Goal: Task Accomplishment & Management: Complete application form

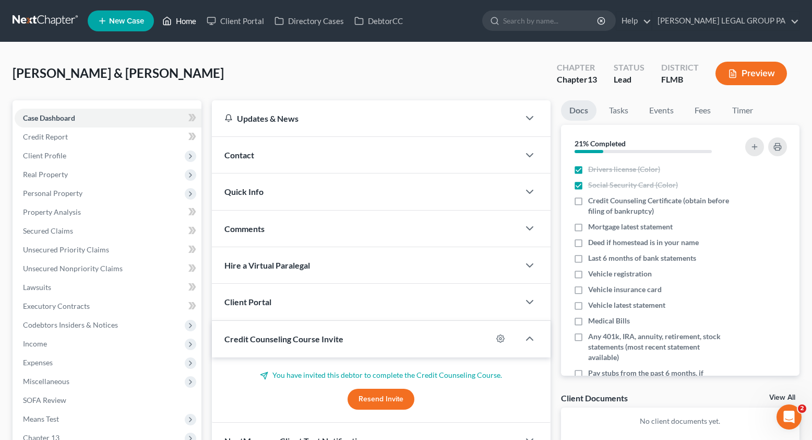
click at [177, 19] on link "Home" at bounding box center [179, 20] width 44 height 19
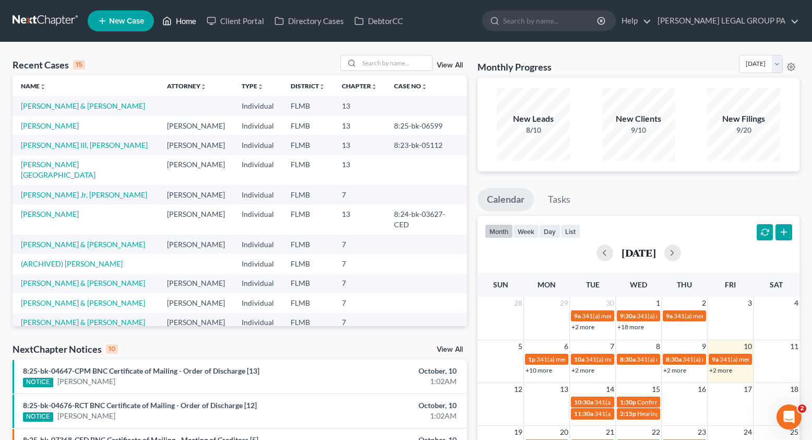
click at [185, 29] on link "Home" at bounding box center [179, 20] width 44 height 19
click at [185, 25] on link "Home" at bounding box center [179, 20] width 44 height 19
click at [366, 50] on div "Recent Cases 15 View All Name unfold_more expand_more expand_less Attorney unfo…" at bounding box center [406, 387] width 812 height 690
click at [372, 58] on input "search" at bounding box center [395, 62] width 73 height 15
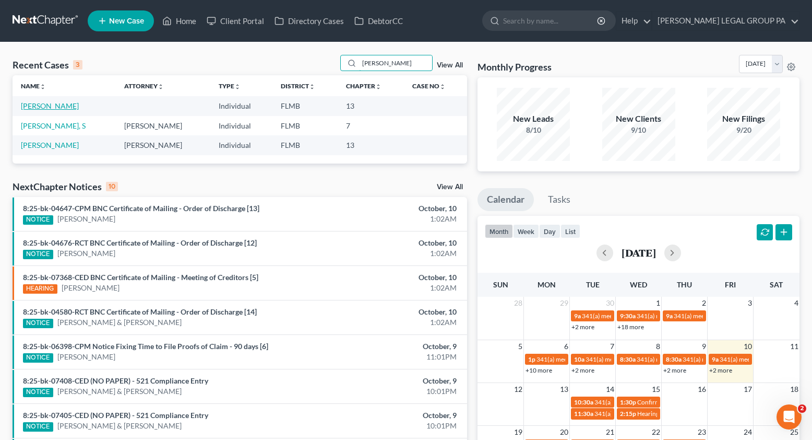
type input "burk"
click at [56, 109] on link "[PERSON_NAME]" at bounding box center [50, 105] width 58 height 9
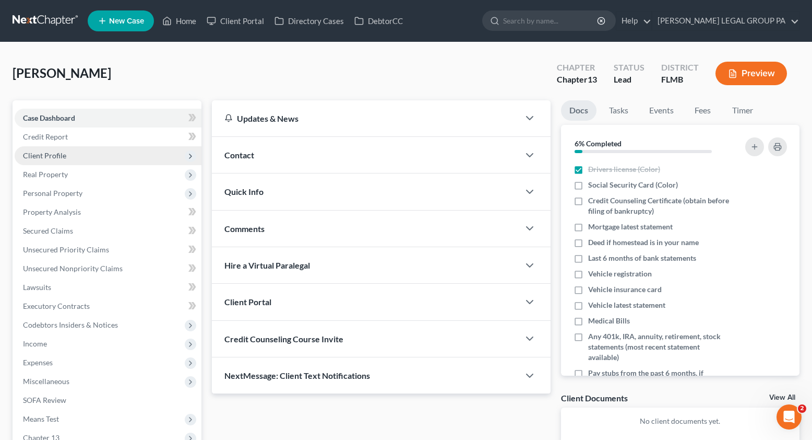
click at [45, 162] on span "Client Profile" at bounding box center [108, 155] width 187 height 19
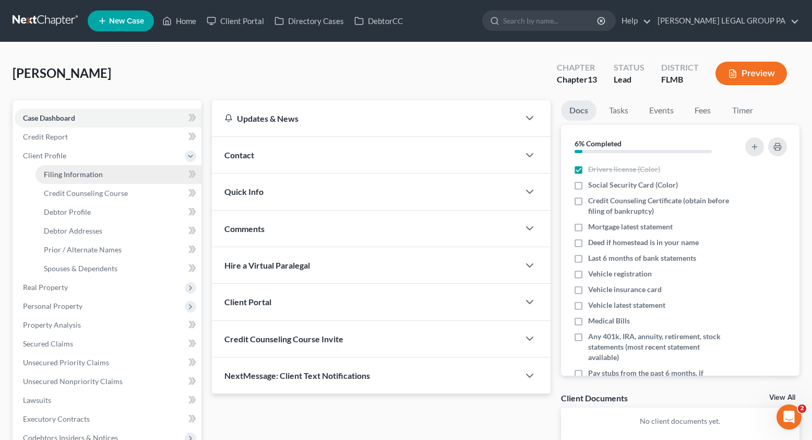
click at [67, 179] on link "Filing Information" at bounding box center [119, 174] width 166 height 19
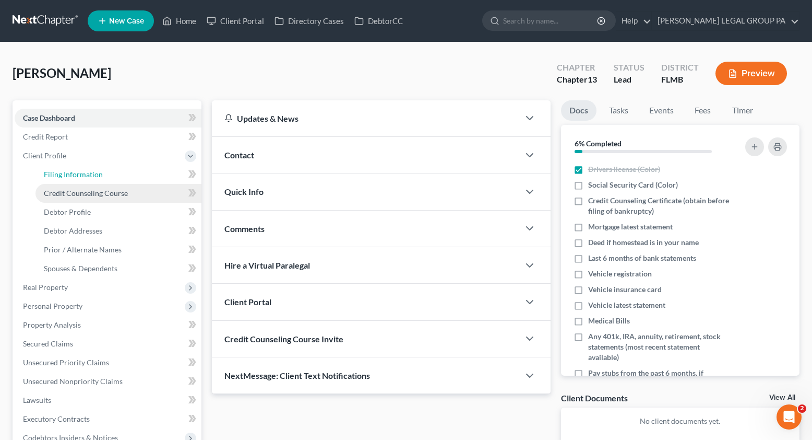
select select "1"
select select "0"
select select "3"
select select "9"
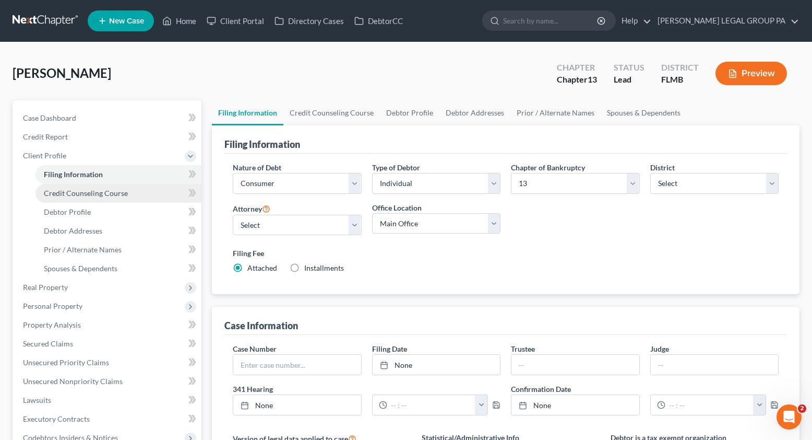
click at [76, 195] on span "Credit Counseling Course" at bounding box center [86, 192] width 84 height 9
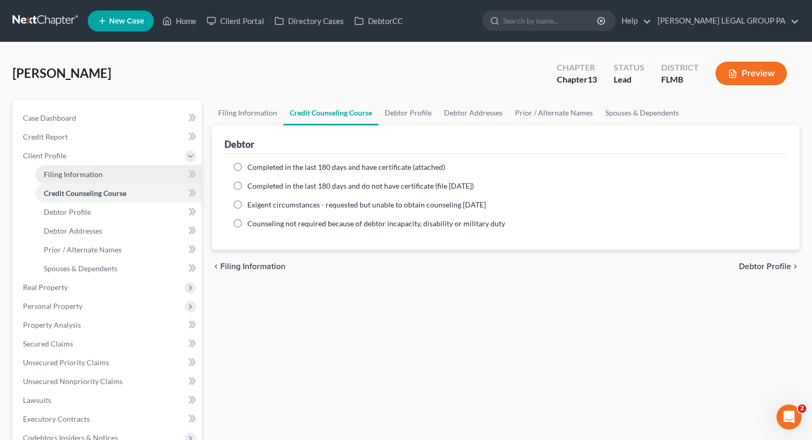
click at [98, 178] on span "Filing Information" at bounding box center [73, 174] width 59 height 9
select select "1"
select select "0"
select select "3"
select select "15"
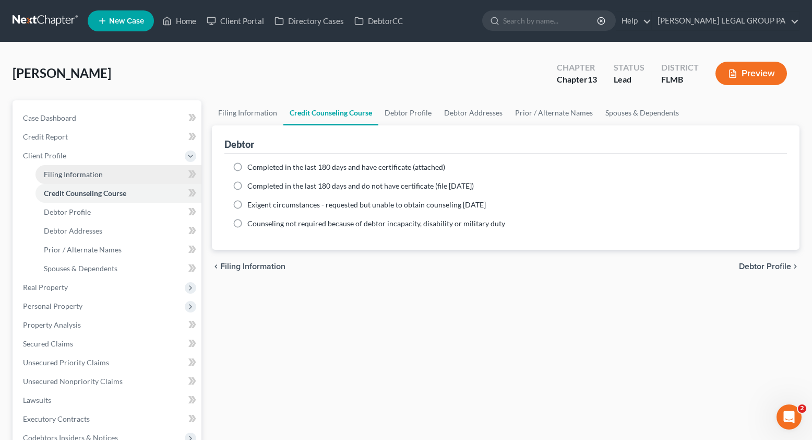
select select "9"
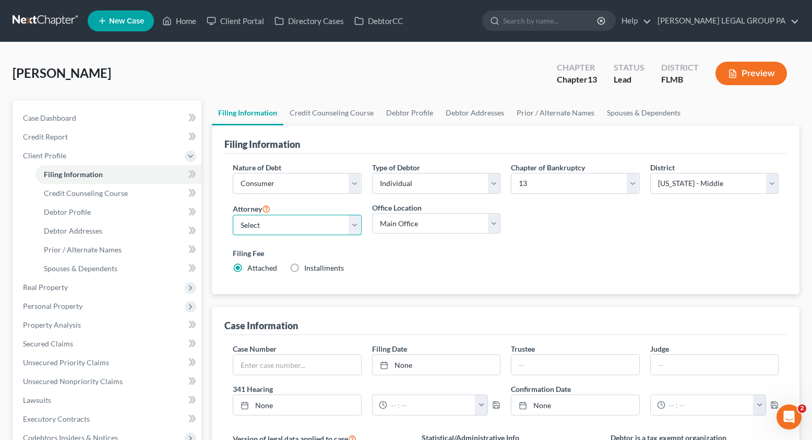
click at [261, 234] on select "Select JAY WELLER - FLMB JAY WELLER - FLMB" at bounding box center [297, 225] width 129 height 21
select select "0"
click at [233, 215] on select "Select JAY WELLER - FLMB JAY WELLER - FLMB" at bounding box center [297, 225] width 129 height 21
click at [122, 196] on span "Credit Counseling Course" at bounding box center [86, 192] width 84 height 9
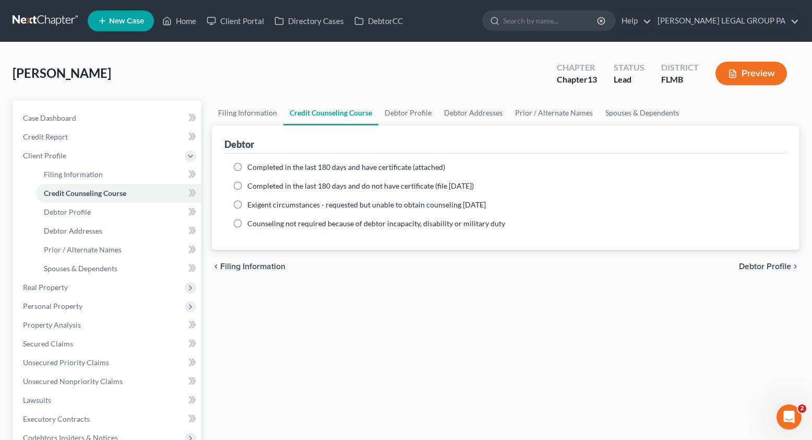
click at [247, 167] on label "Completed in the last 180 days and have certificate (attached)" at bounding box center [346, 167] width 198 height 10
click at [252, 167] on input "Completed in the last 180 days and have certificate (attached)" at bounding box center [255, 165] width 7 height 7
radio input "true"
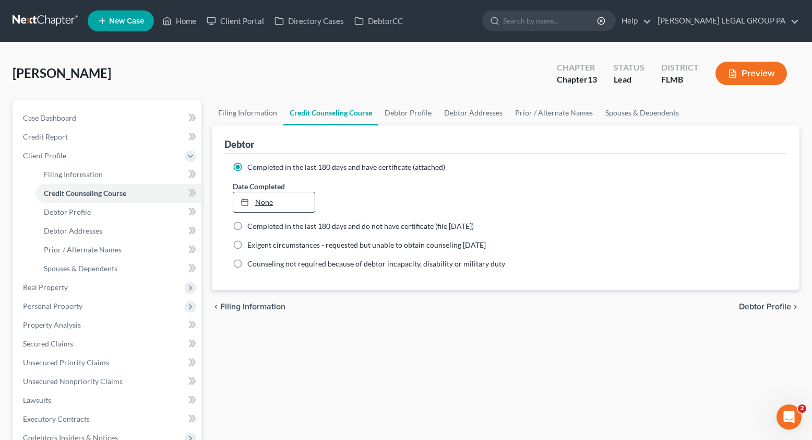
type input "[DATE]"
click at [279, 206] on link "[DATE]" at bounding box center [273, 202] width 81 height 20
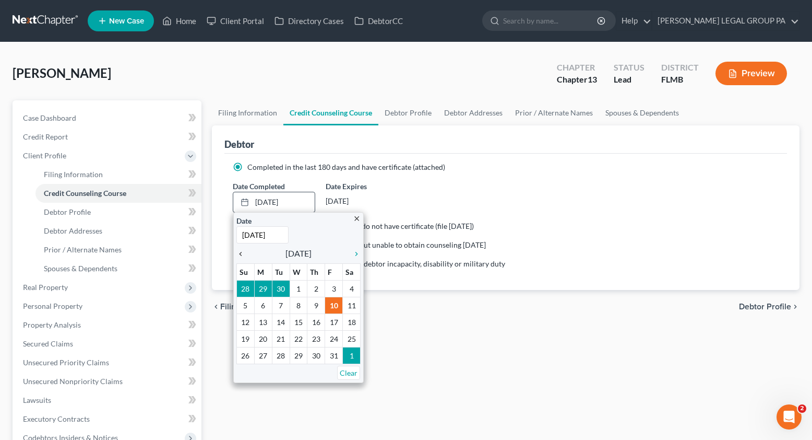
click at [244, 255] on icon "chevron_left" at bounding box center [244, 254] width 14 height 8
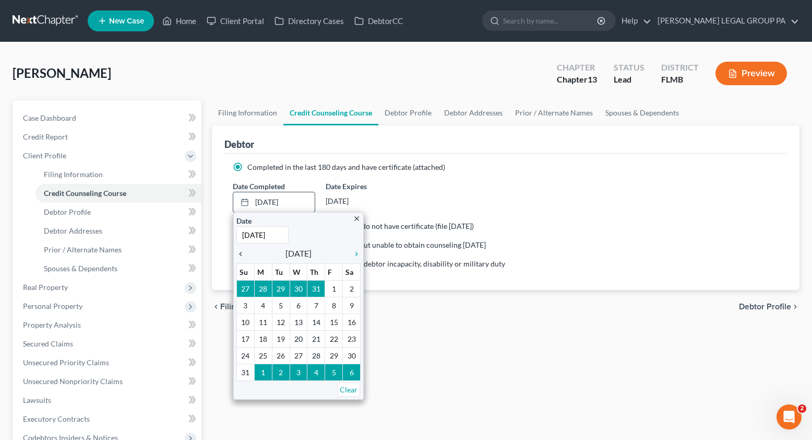
click at [244, 255] on icon "chevron_left" at bounding box center [244, 254] width 14 height 8
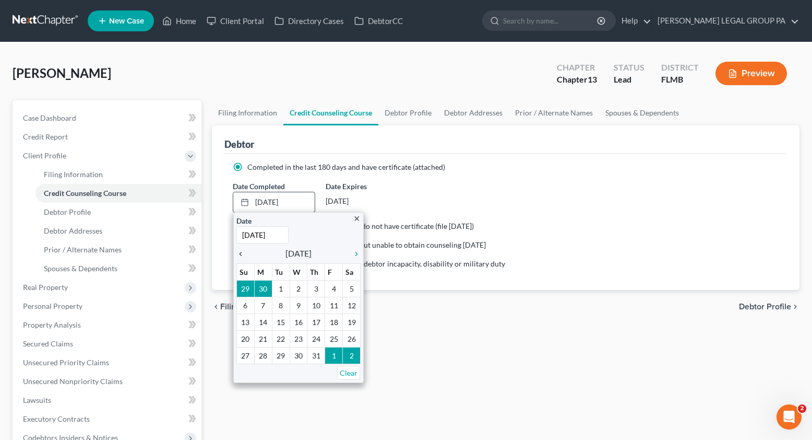
click at [244, 255] on icon "chevron_left" at bounding box center [244, 254] width 14 height 8
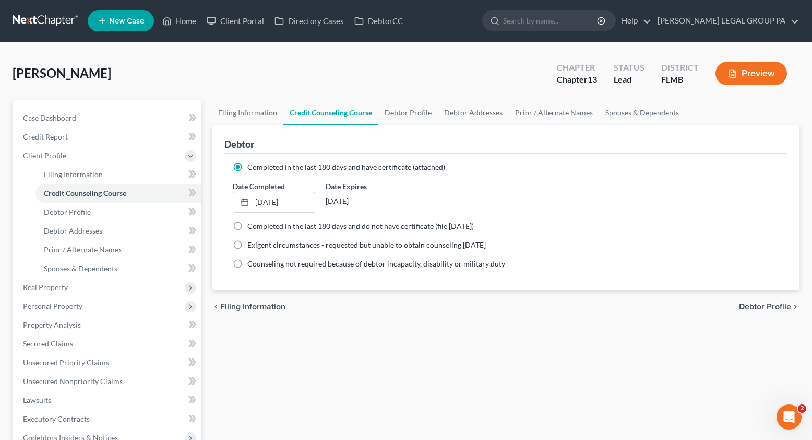
click at [351, 332] on div "Filing Information Credit Counseling Course Debtor Profile Debtor Addresses Pri…" at bounding box center [506, 373] width 598 height 547
click at [75, 205] on link "Debtor Profile" at bounding box center [119, 212] width 166 height 19
select select "0"
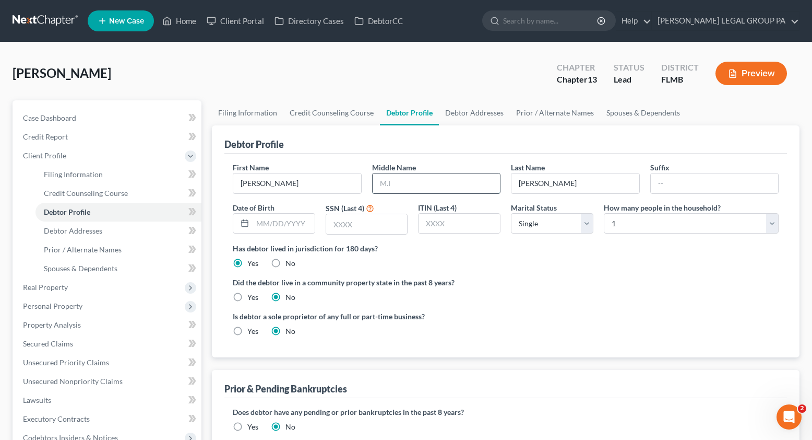
click at [409, 182] on input "text" at bounding box center [437, 183] width 128 height 20
type input "e"
type input "Eugene"
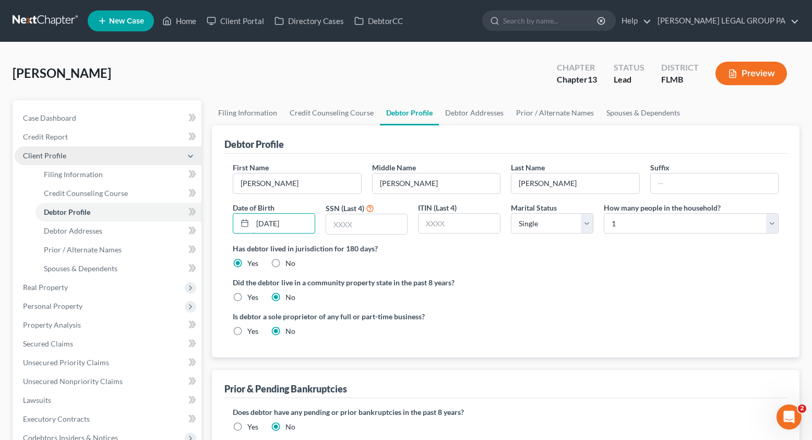
type input "01/13/1966"
click at [348, 222] on input "text" at bounding box center [366, 224] width 81 height 20
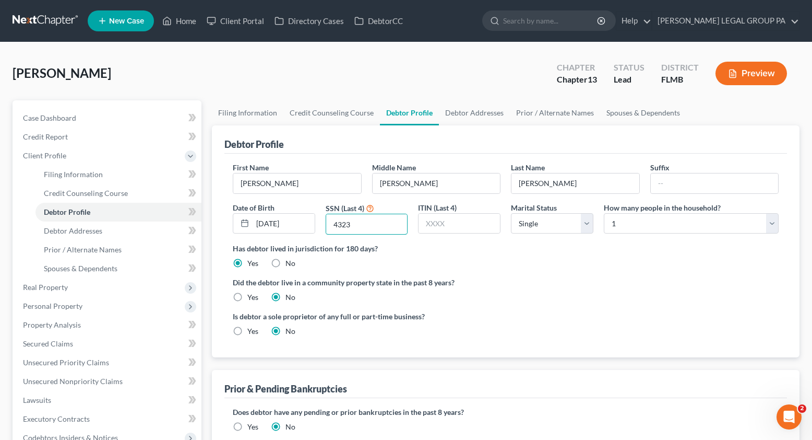
type input "4323"
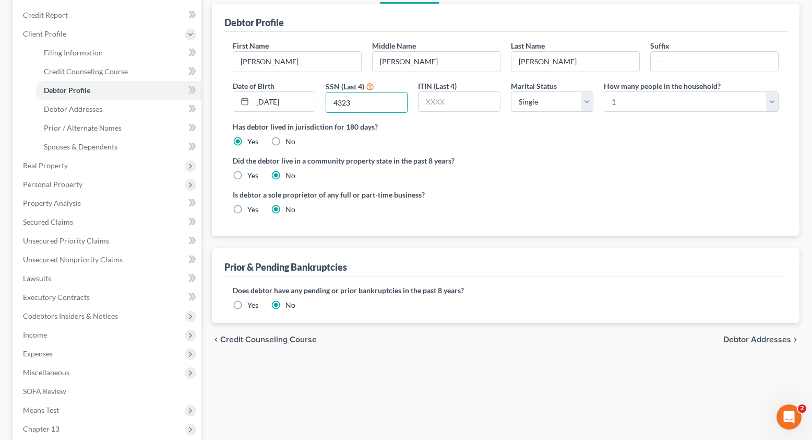
scroll to position [232, 0]
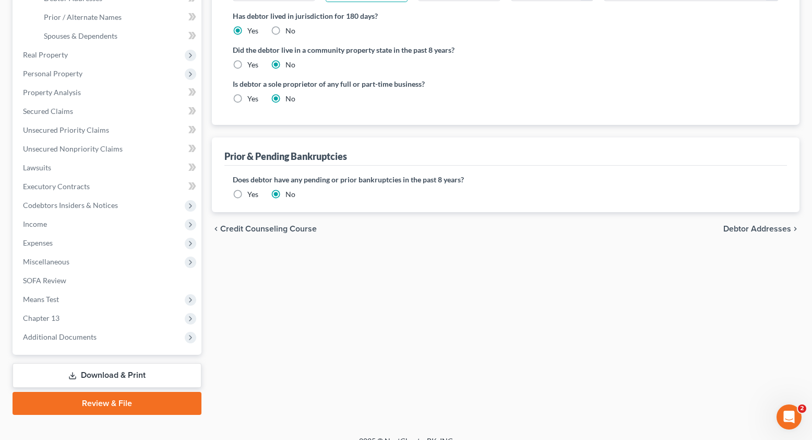
click at [247, 196] on label "Yes" at bounding box center [252, 194] width 11 height 10
click at [252, 196] on input "Yes" at bounding box center [255, 192] width 7 height 7
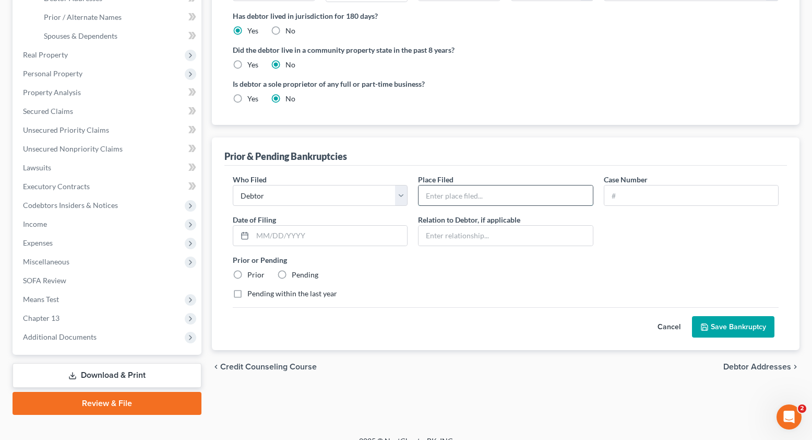
click at [474, 192] on input "text" at bounding box center [506, 195] width 174 height 20
drag, startPoint x: 438, startPoint y: 185, endPoint x: 444, endPoint y: 192, distance: 8.9
click at [442, 189] on input "text" at bounding box center [506, 195] width 174 height 20
type input "Ohio Southern Bankruptcy Court"
paste input "3:1992bk31696"
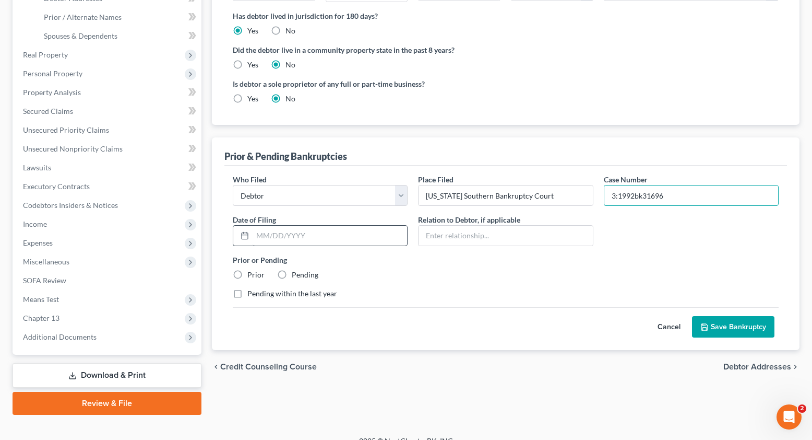
type input "3:1992bk31696"
click at [298, 242] on input "text" at bounding box center [330, 236] width 155 height 20
paste input "04/07/1992"
type input "04/07/1992"
click at [247, 274] on label "Prior" at bounding box center [255, 274] width 17 height 10
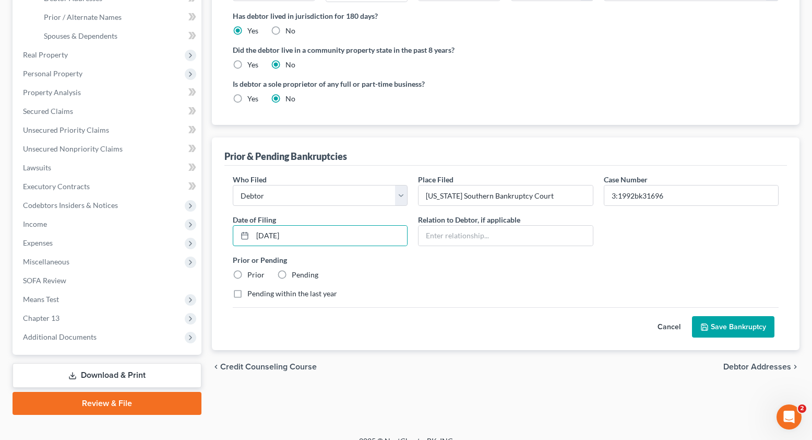
click at [252, 274] on input "Prior" at bounding box center [255, 272] width 7 height 7
radio input "true"
click at [740, 328] on button "Save Bankruptcy" at bounding box center [733, 327] width 82 height 22
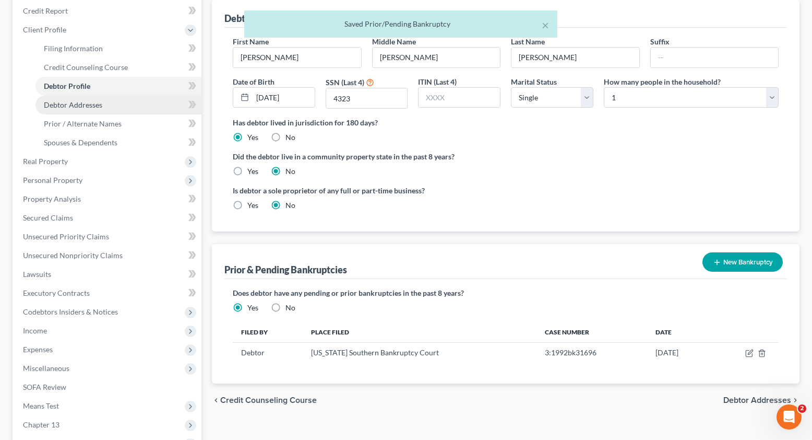
drag, startPoint x: 74, startPoint y: 105, endPoint x: 86, endPoint y: 105, distance: 12.0
click at [75, 105] on span "Debtor Addresses" at bounding box center [73, 104] width 58 height 9
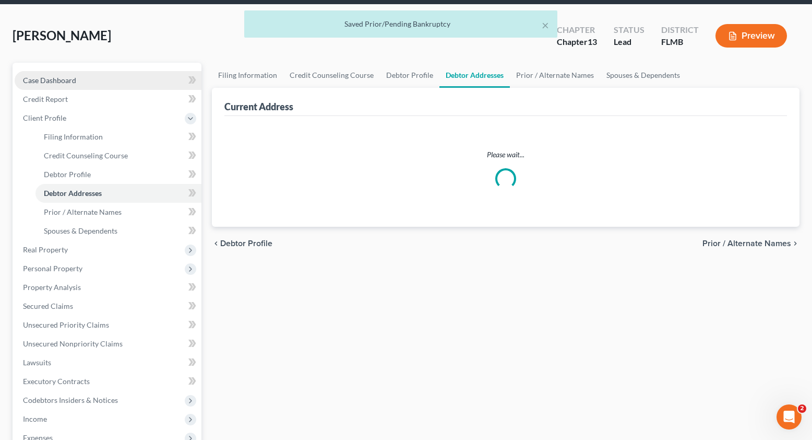
scroll to position [2, 0]
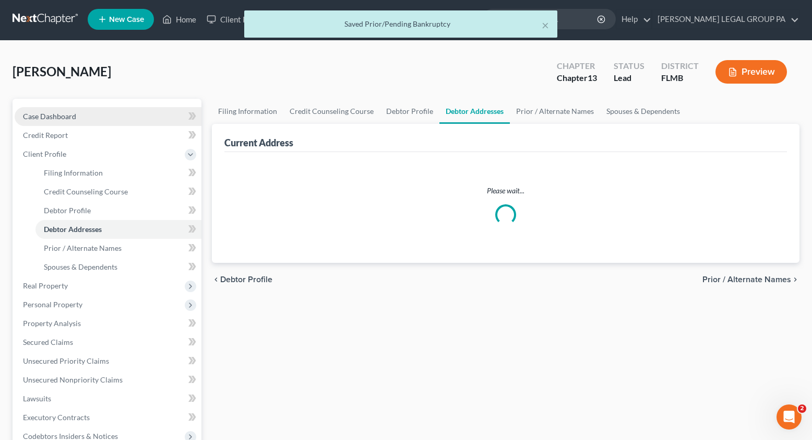
select select "0"
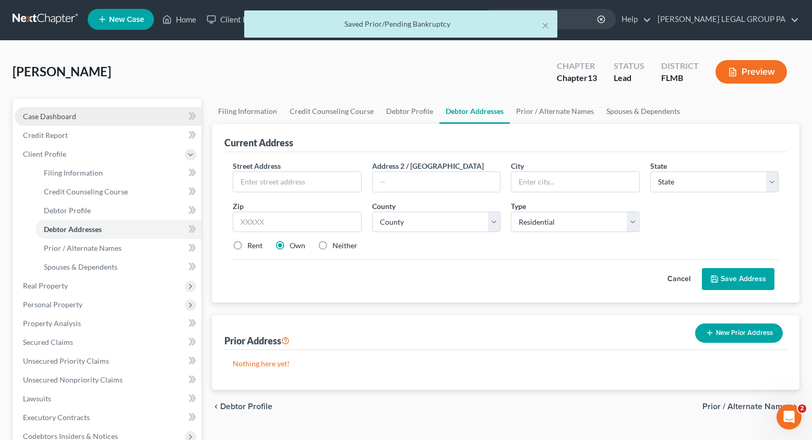
scroll to position [0, 0]
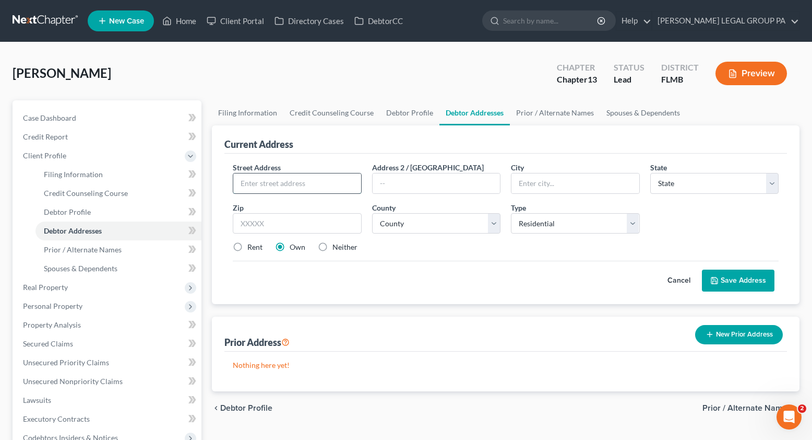
click at [298, 188] on input "text" at bounding box center [297, 183] width 128 height 20
click at [268, 182] on input "text" at bounding box center [297, 183] width 128 height 20
type input "4407 Sail Dr"
type input "34652"
click at [353, 285] on div "Cancel Save Address" at bounding box center [506, 276] width 546 height 31
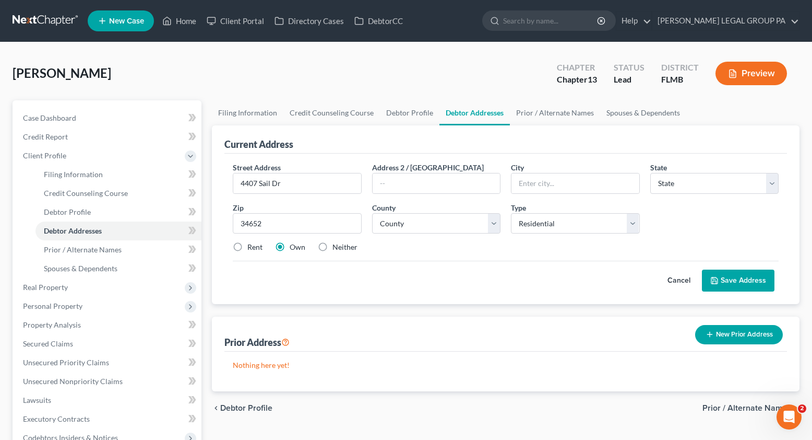
type input "New Port Richey"
select select "9"
click at [412, 223] on select "County Alachua County Baker County Bay County Bradford County Brevard County Br…" at bounding box center [436, 223] width 129 height 21
select select "50"
click at [372, 213] on select "County Alachua County Baker County Bay County Bradford County Brevard County Br…" at bounding box center [436, 223] width 129 height 21
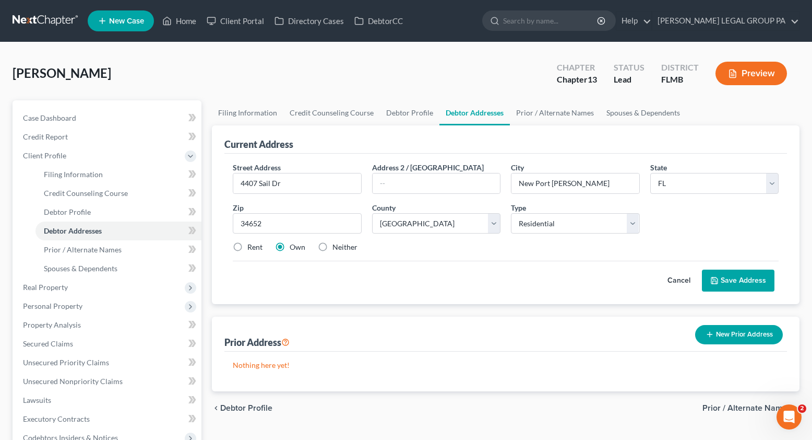
click at [733, 280] on button "Save Address" at bounding box center [738, 280] width 73 height 22
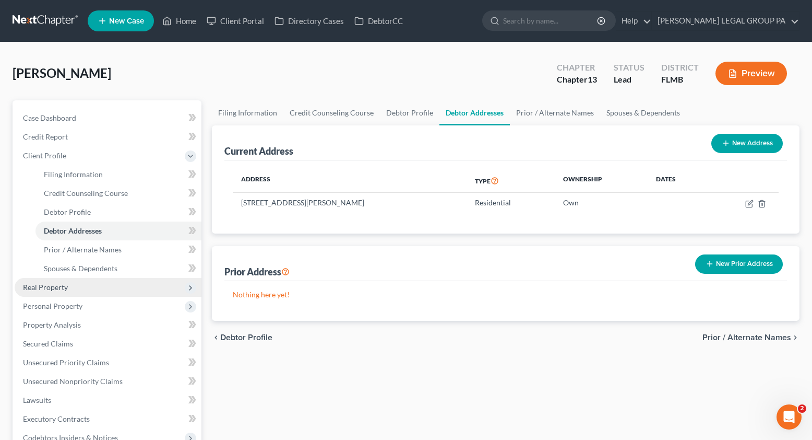
click at [52, 290] on span "Real Property" at bounding box center [45, 286] width 45 height 9
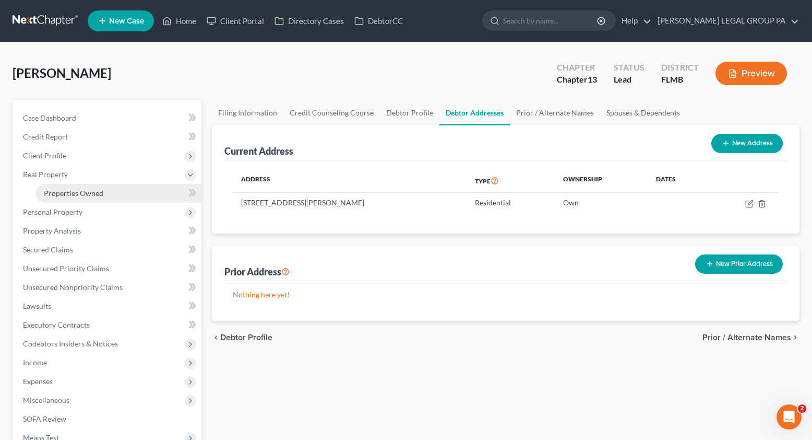
drag, startPoint x: 66, startPoint y: 191, endPoint x: 72, endPoint y: 189, distance: 6.1
click at [66, 191] on span "Properties Owned" at bounding box center [74, 192] width 60 height 9
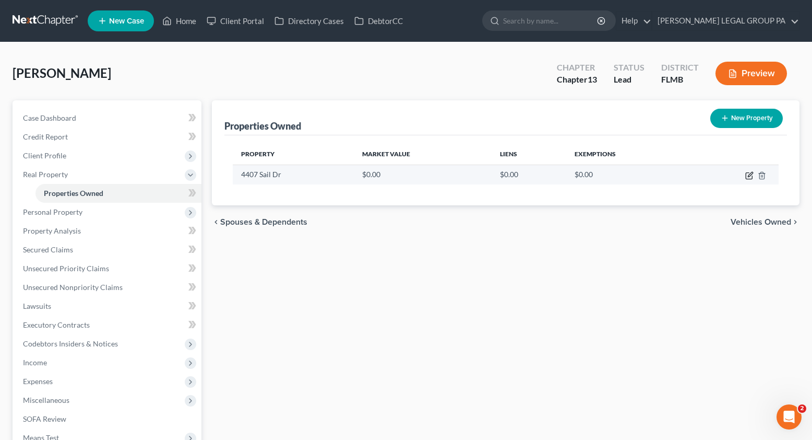
click at [748, 174] on icon "button" at bounding box center [750, 175] width 8 height 8
select select "9"
select select "50"
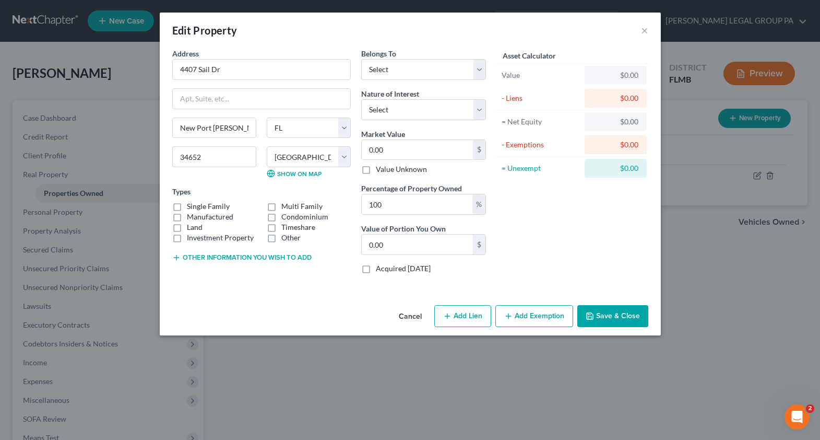
drag, startPoint x: 175, startPoint y: 208, endPoint x: 193, endPoint y: 195, distance: 21.6
click at [187, 211] on label "Manufactured" at bounding box center [210, 216] width 46 height 10
click at [191, 211] on input "Manufactured" at bounding box center [194, 214] width 7 height 7
checkbox input "true"
click at [246, 74] on input "4407 Sail Dr" at bounding box center [262, 70] width 178 height 20
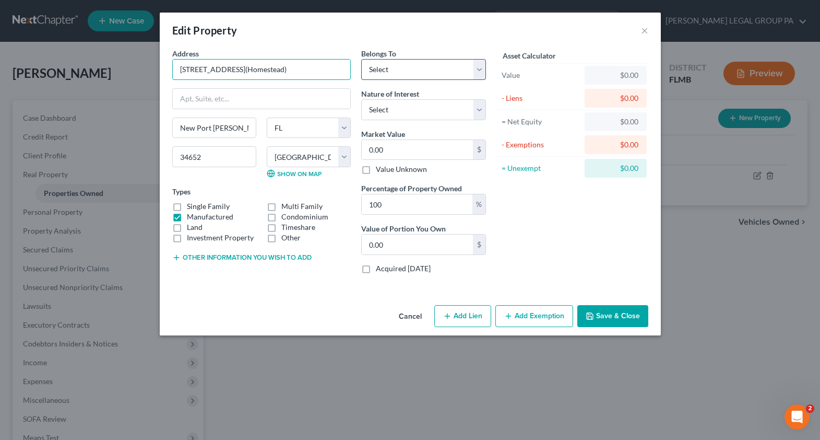
type input "4407 Sail Dr(Homestead)"
click at [411, 69] on select "Select Debtor 1 Only Debtor 2 Only Debtor 1 And Debtor 2 Only At Least One Of T…" at bounding box center [423, 69] width 125 height 21
select select "0"
click at [361, 59] on select "Select Debtor 1 Only Debtor 2 Only Debtor 1 And Debtor 2 Only At Least One Of T…" at bounding box center [423, 69] width 125 height 21
click at [392, 109] on select "Select Fee Simple Joint Tenant Life Estate Equitable Interest Future Interest T…" at bounding box center [423, 109] width 125 height 21
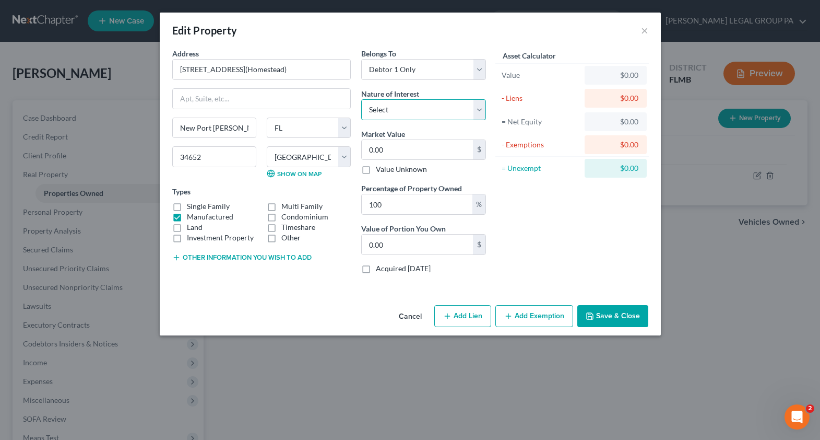
select select "0"
click at [361, 99] on select "Select Fee Simple Joint Tenant Life Estate Equitable Interest Future Interest T…" at bounding box center [423, 109] width 125 height 21
click at [391, 152] on input "0.00" at bounding box center [417, 150] width 111 height 20
paste input "318,029"
type input "318,029"
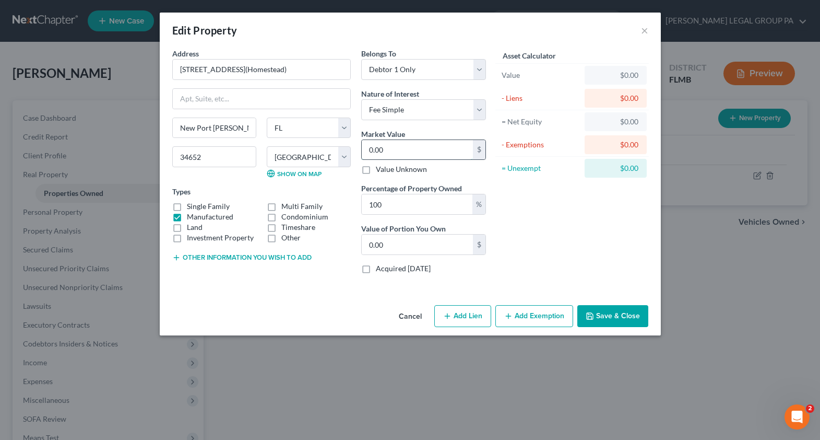
type input "318,029.00"
type input "318,029"
click at [592, 221] on div "Asset Calculator Value $318,029.00 - Liens $0.00 = Net Equity $0.00 - Exemption…" at bounding box center [572, 165] width 162 height 234
click at [624, 315] on button "Save & Close" at bounding box center [612, 316] width 71 height 22
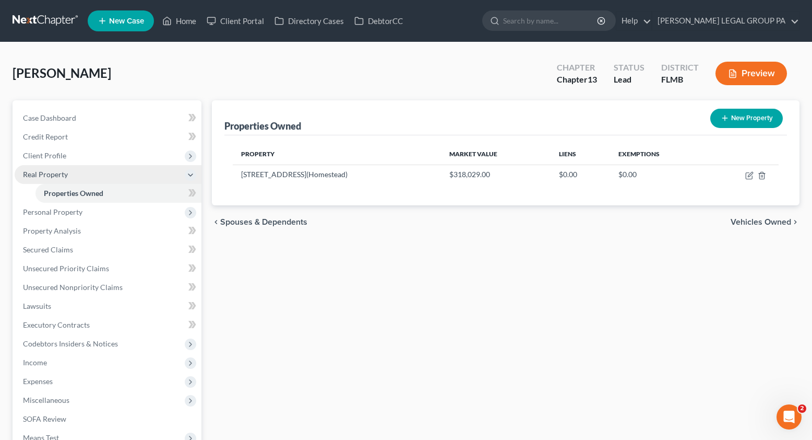
click at [54, 178] on span "Real Property" at bounding box center [45, 174] width 45 height 9
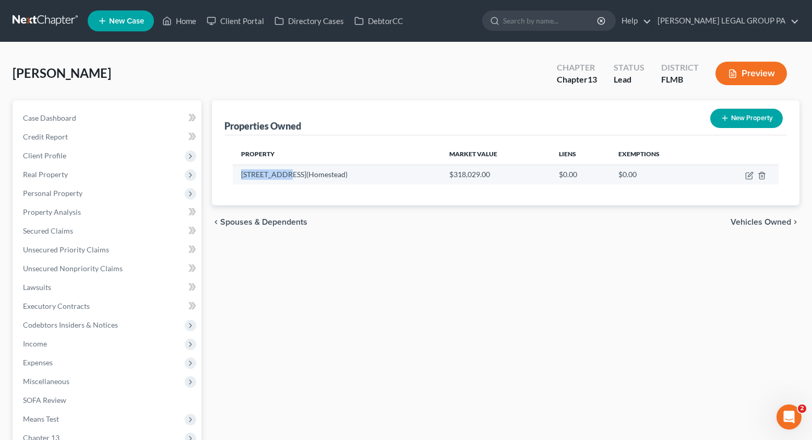
drag, startPoint x: 242, startPoint y: 173, endPoint x: 281, endPoint y: 175, distance: 39.2
click at [281, 175] on td "4407 Sail Dr(Homestead)" at bounding box center [337, 174] width 208 height 20
copy td "4407 Sail Dr"
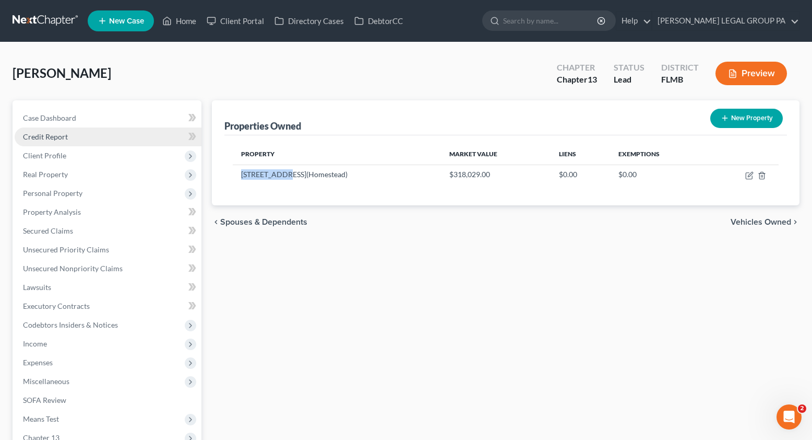
click at [51, 140] on span "Credit Report" at bounding box center [45, 136] width 45 height 9
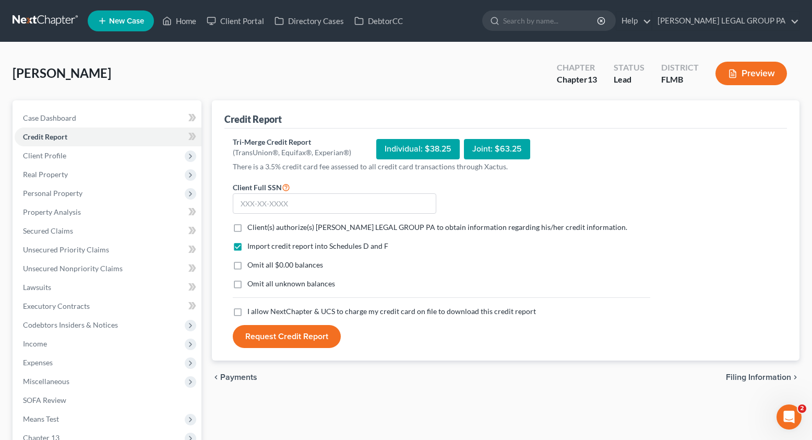
click at [247, 230] on label "Client(s) authorize(s) WELLER LEGAL GROUP PA to obtain information regarding hi…" at bounding box center [437, 227] width 380 height 10
click at [252, 229] on input "Client(s) authorize(s) WELLER LEGAL GROUP PA to obtain information regarding hi…" at bounding box center [255, 225] width 7 height 7
checkbox input "true"
drag, startPoint x: 240, startPoint y: 265, endPoint x: 230, endPoint y: 283, distance: 20.6
click at [247, 265] on label "Omit all $0.00 balances" at bounding box center [285, 265] width 76 height 10
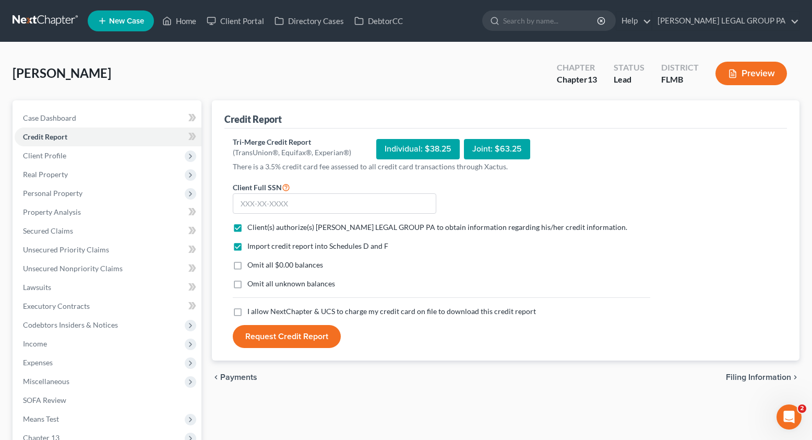
click at [252, 265] on input "Omit all $0.00 balances" at bounding box center [255, 263] width 7 height 7
checkbox input "true"
drag, startPoint x: 237, startPoint y: 287, endPoint x: 235, endPoint y: 305, distance: 18.8
click at [247, 287] on label "Omit all unknown balances" at bounding box center [291, 283] width 88 height 10
click at [252, 285] on input "Omit all unknown balances" at bounding box center [255, 281] width 7 height 7
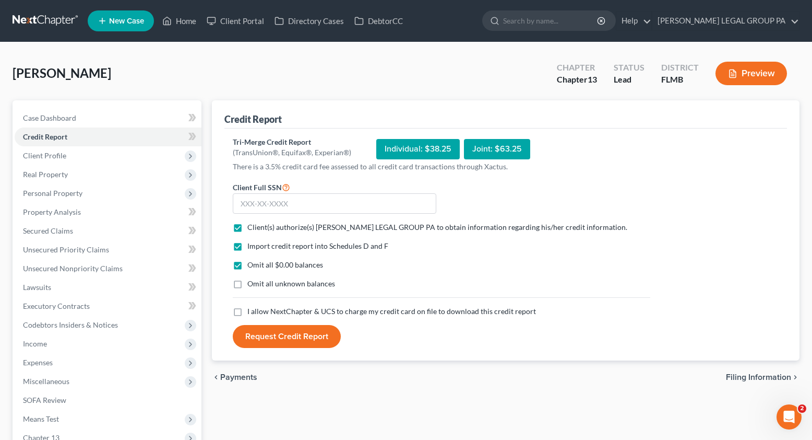
checkbox input "true"
click at [247, 313] on label "I allow NextChapter & UCS to charge my credit card on file to download this cre…" at bounding box center [391, 311] width 289 height 10
click at [252, 313] on input "I allow NextChapter & UCS to charge my credit card on file to download this cre…" at bounding box center [255, 309] width 7 height 7
checkbox input "true"
click at [260, 205] on input "text" at bounding box center [335, 203] width 204 height 21
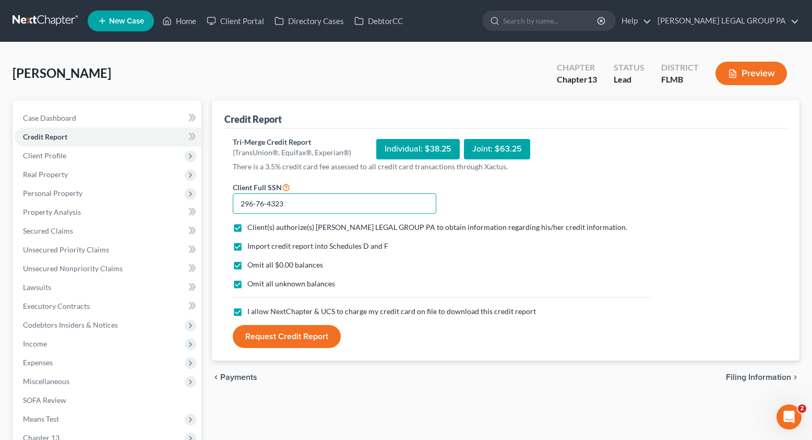
type input "296-76-4323"
click at [284, 340] on button "Request Credit Report" at bounding box center [287, 336] width 108 height 23
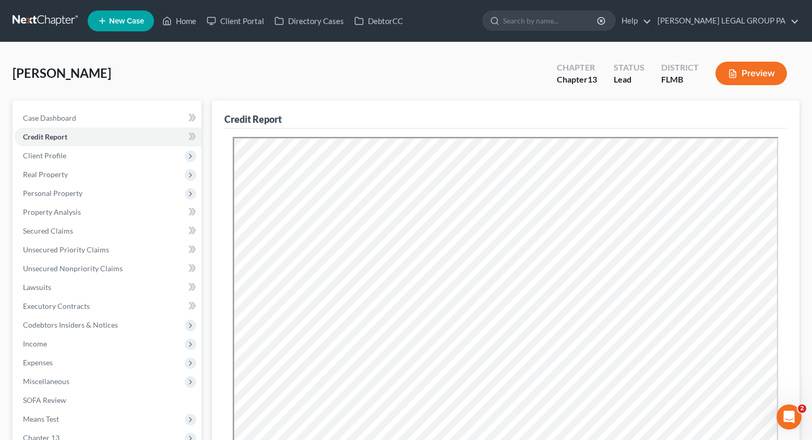
click at [476, 95] on div "Burk, Darrell Upgraded Chapter Chapter 13 Status Lead District FLMB Preview" at bounding box center [406, 77] width 787 height 45
click at [45, 231] on span "Secured Claims" at bounding box center [48, 230] width 50 height 9
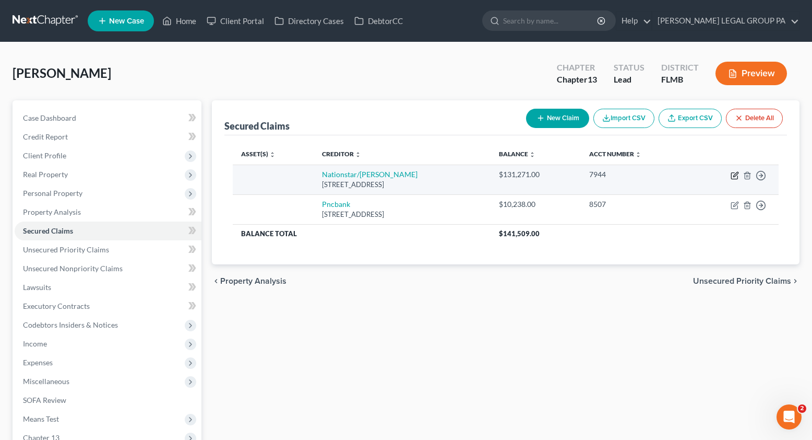
click at [737, 176] on icon "button" at bounding box center [735, 175] width 8 height 8
select select "45"
select select "0"
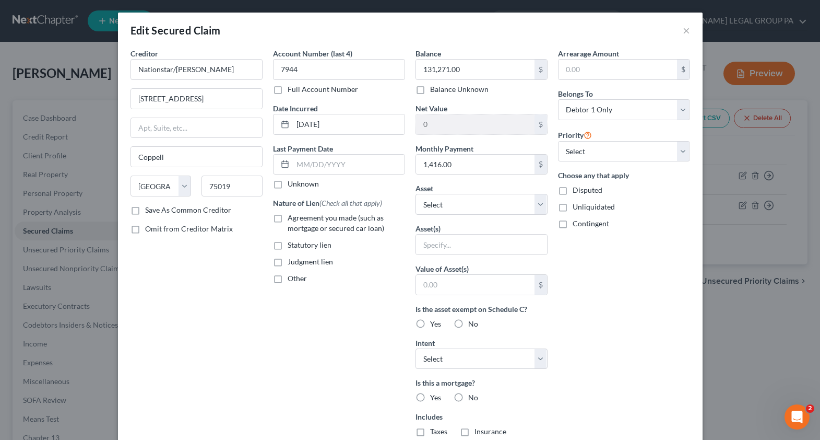
drag, startPoint x: 272, startPoint y: 220, endPoint x: 327, endPoint y: 220, distance: 55.3
click at [288, 220] on label "Agreement you made (such as mortgage or secured car loan)" at bounding box center [346, 223] width 117 height 21
click at [292, 219] on input "Agreement you made (such as mortgage or secured car loan)" at bounding box center [295, 216] width 7 height 7
checkbox input "true"
click at [457, 207] on select "Select Other Multiple Assets 4407 Sail Dr(Homestead) - $318029.0" at bounding box center [482, 204] width 132 height 21
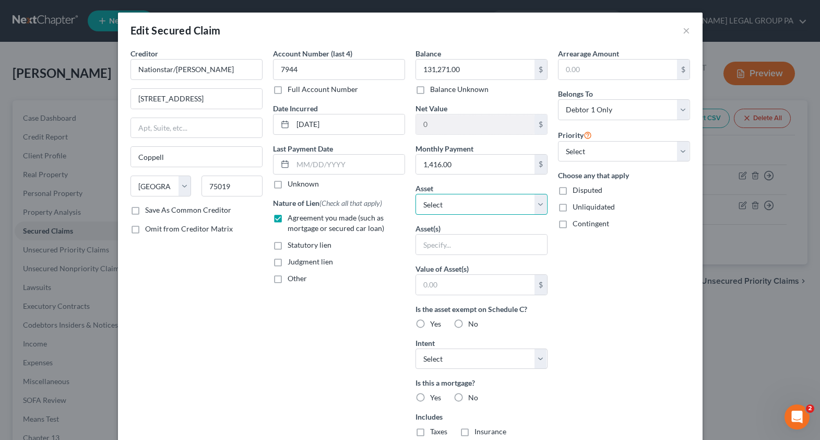
select select "2"
click at [416, 194] on select "Select Other Multiple Assets 4407 Sail Dr(Homestead) - $318029.0" at bounding box center [482, 204] width 132 height 21
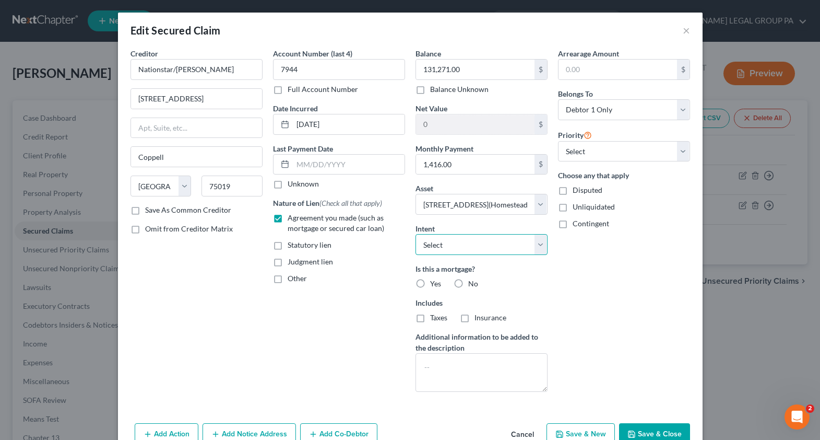
click at [440, 243] on select "Select Surrender Redeem Reaffirm Avoid Other" at bounding box center [482, 244] width 132 height 21
select select "2"
click at [416, 234] on select "Select Surrender Redeem Reaffirm Avoid Other" at bounding box center [482, 244] width 132 height 21
click at [430, 283] on label "Yes" at bounding box center [435, 283] width 11 height 10
click at [434, 283] on input "Yes" at bounding box center [437, 281] width 7 height 7
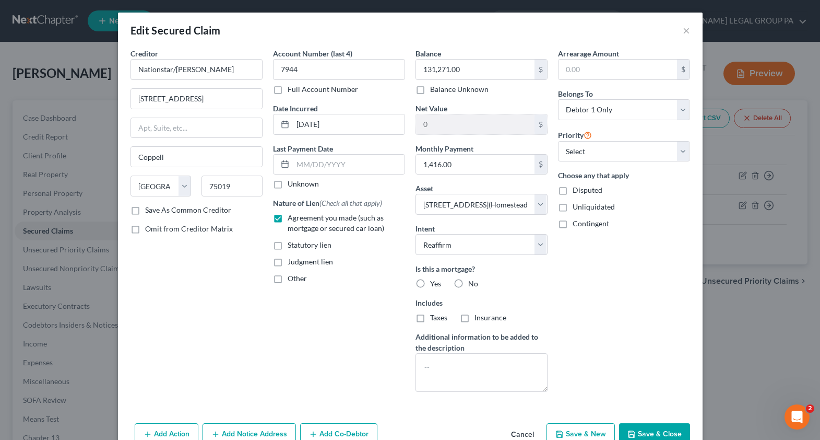
radio input "true"
click at [430, 322] on label "Taxes" at bounding box center [438, 317] width 17 height 10
click at [434, 319] on input "Taxes" at bounding box center [437, 315] width 7 height 7
checkbox input "true"
drag, startPoint x: 462, startPoint y: 317, endPoint x: 570, endPoint y: 218, distance: 146.3
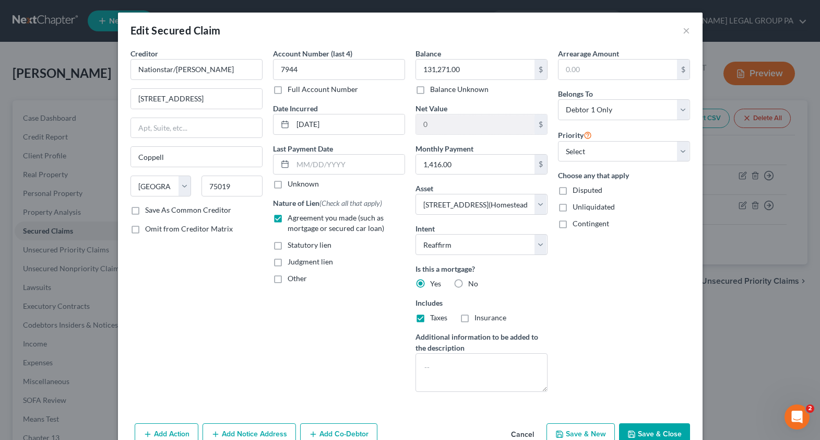
click at [475, 317] on label "Insurance" at bounding box center [491, 317] width 32 height 10
click at [479, 317] on input "Insurance" at bounding box center [482, 315] width 7 height 7
checkbox input "true"
click at [575, 157] on select "Select 1st 2nd 3rd 4th 5th 6th 7th 8th 9th 10th 11th 12th 13th 14th 15th 16th 1…" at bounding box center [624, 151] width 132 height 21
select select "0"
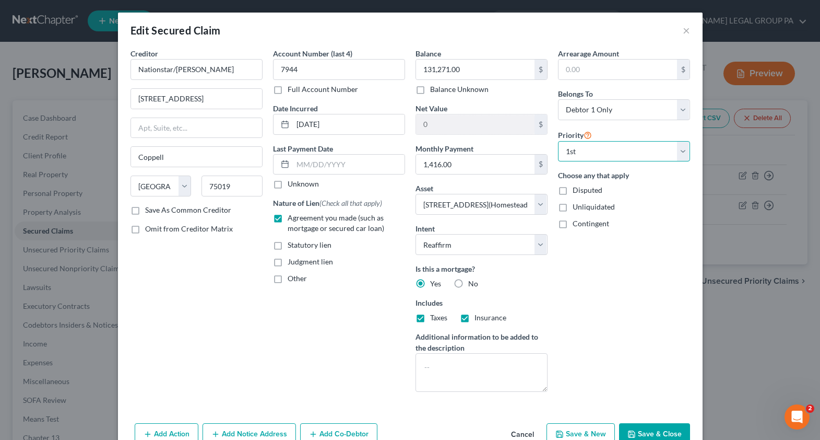
click at [558, 141] on select "Select 1st 2nd 3rd 4th 5th 6th 7th 8th 9th 10th 11th 12th 13th 14th 15th 16th 1…" at bounding box center [624, 151] width 132 height 21
click at [647, 430] on button "Save & Close" at bounding box center [654, 434] width 71 height 22
select select
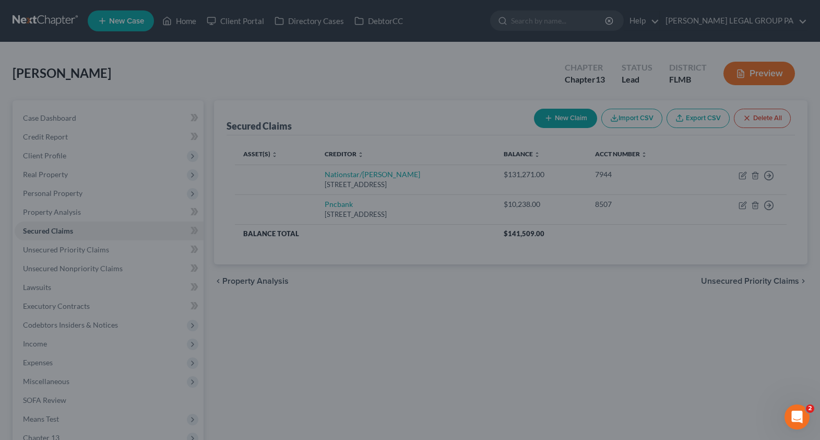
type input "186,758.00"
select select "2"
type input "0"
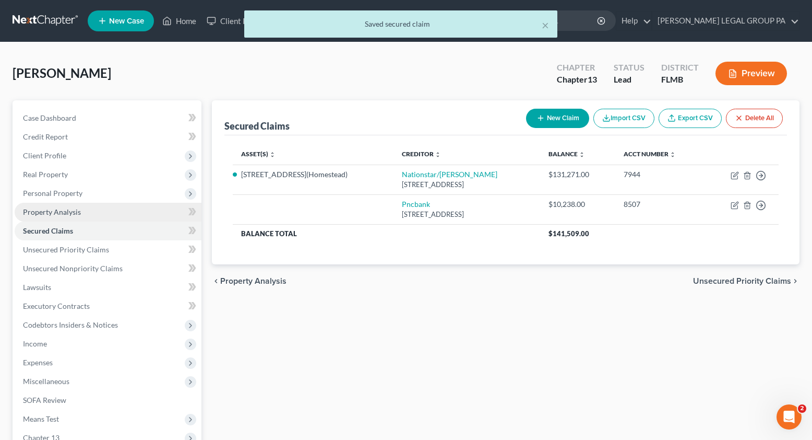
click at [54, 213] on span "Property Analysis" at bounding box center [52, 211] width 58 height 9
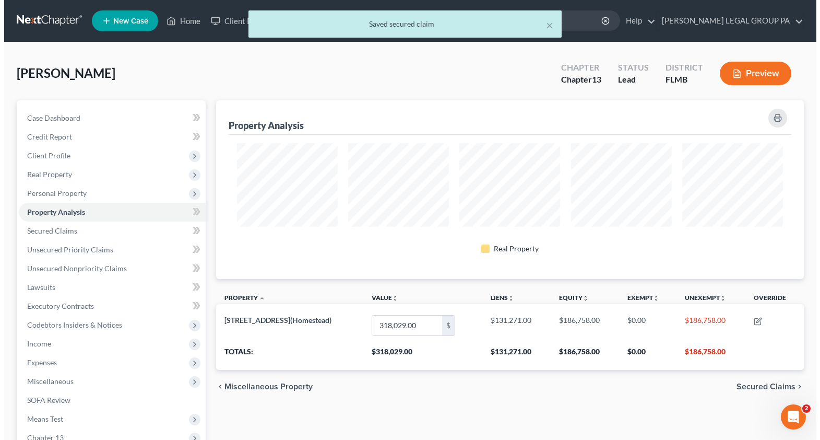
scroll to position [179, 588]
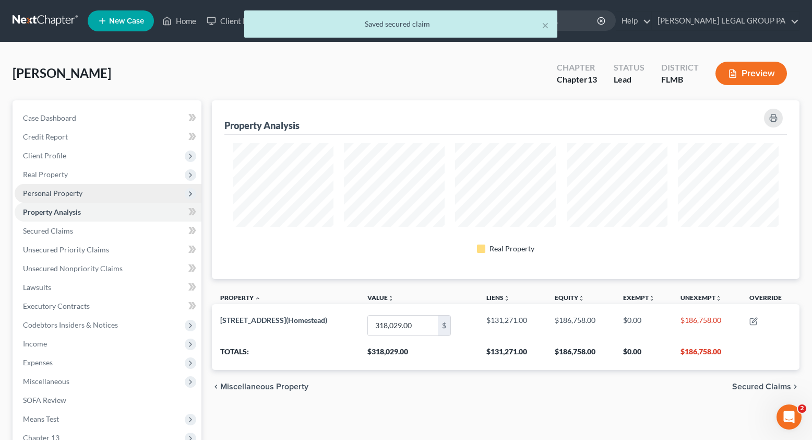
click at [64, 198] on span "Personal Property" at bounding box center [108, 193] width 187 height 19
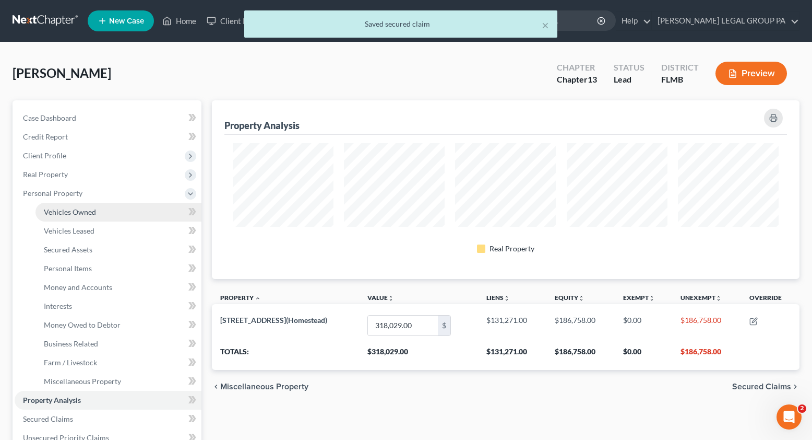
click at [63, 210] on span "Vehicles Owned" at bounding box center [70, 211] width 52 height 9
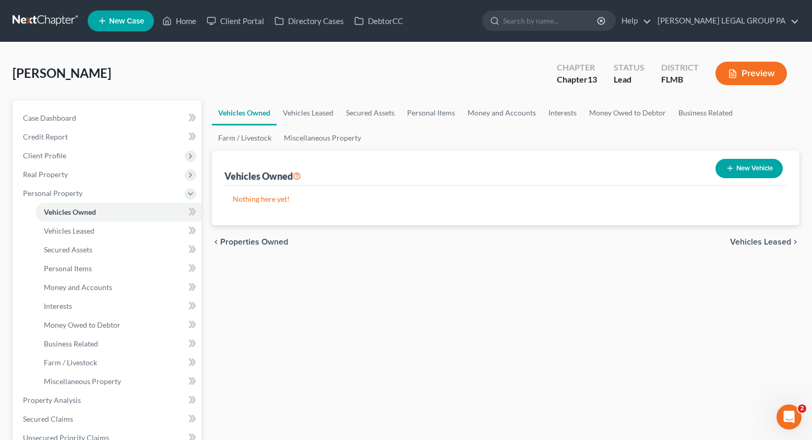
click at [748, 174] on button "New Vehicle" at bounding box center [749, 168] width 67 height 19
select select "0"
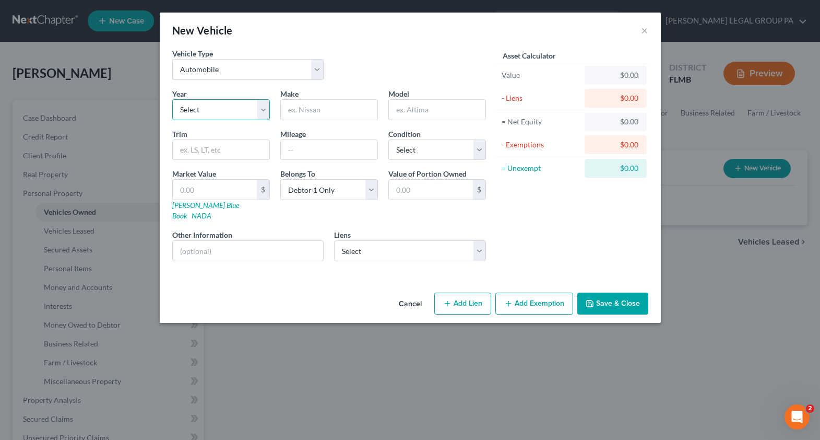
click at [245, 117] on select "Select 2026 2025 2024 2023 2022 2021 2020 2019 2018 2017 2016 2015 2014 2013 20…" at bounding box center [221, 109] width 98 height 21
click at [227, 112] on select "Select 2026 2025 2024 2023 2022 2021 2020 2019 2018 2017 2016 2015 2014 2013 20…" at bounding box center [221, 109] width 98 height 21
select select "6"
click at [172, 99] on select "Select 2026 2025 2024 2023 2022 2021 2020 2019 2018 2017 2016 2015 2014 2013 20…" at bounding box center [221, 109] width 98 height 21
click at [296, 111] on input "text" at bounding box center [329, 110] width 97 height 20
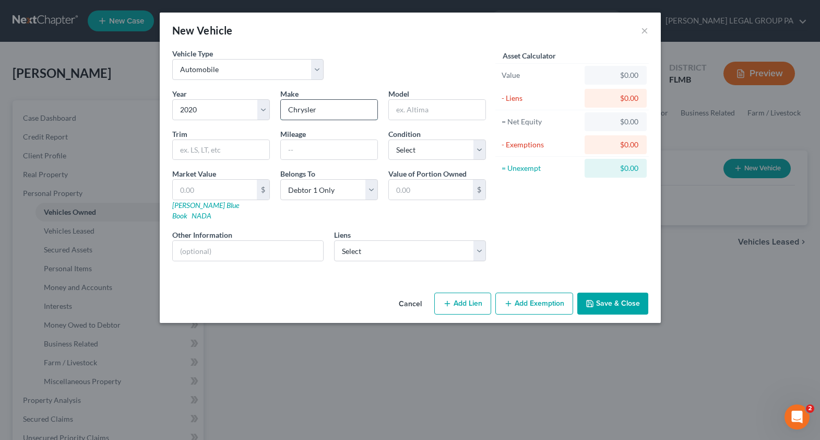
type input "Chrysler"
type input "Pacifica"
click at [225, 243] on input "text" at bounding box center [248, 251] width 151 height 20
type input "v"
type input "VIN: 2C4RC1BG8LR128785"
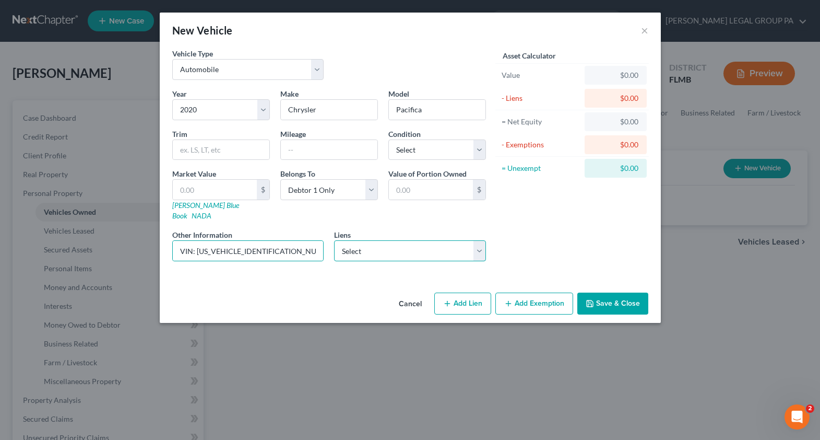
click at [375, 240] on select "Select Pncbank - $10,238.00" at bounding box center [410, 250] width 152 height 21
click select "Select Pncbank - $10,238.00" at bounding box center [410, 250] width 152 height 21
select select "39"
select select "0"
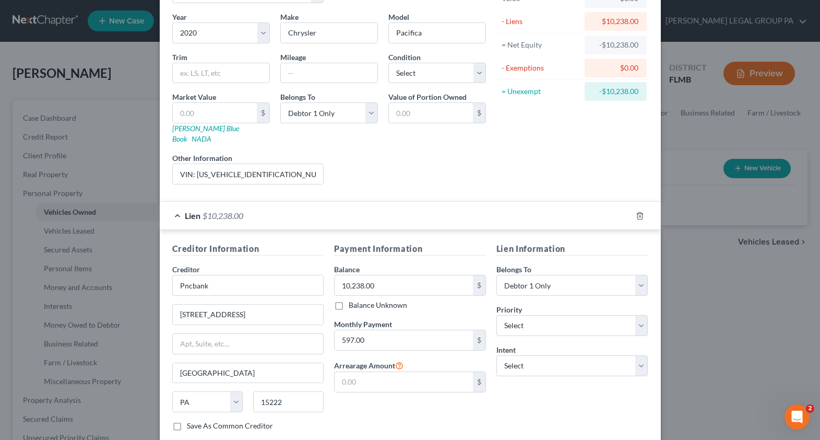
scroll to position [82, 0]
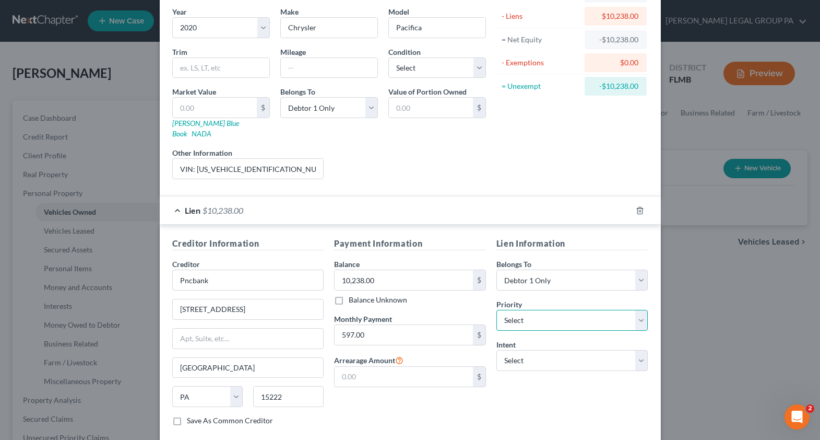
click at [533, 311] on select "Select 1st 2nd 3rd 4th 5th 6th 7th 8th 9th 10th 11th 12th 13th 14th 15th 16th 1…" at bounding box center [573, 320] width 152 height 21
select select "0"
click at [497, 310] on select "Select 1st 2nd 3rd 4th 5th 6th 7th 8th 9th 10th 11th 12th 13th 14th 15th 16th 1…" at bounding box center [573, 320] width 152 height 21
click at [516, 350] on select "Select Surrender Redeem Reaffirm Avoid Other" at bounding box center [573, 360] width 152 height 21
select select "2"
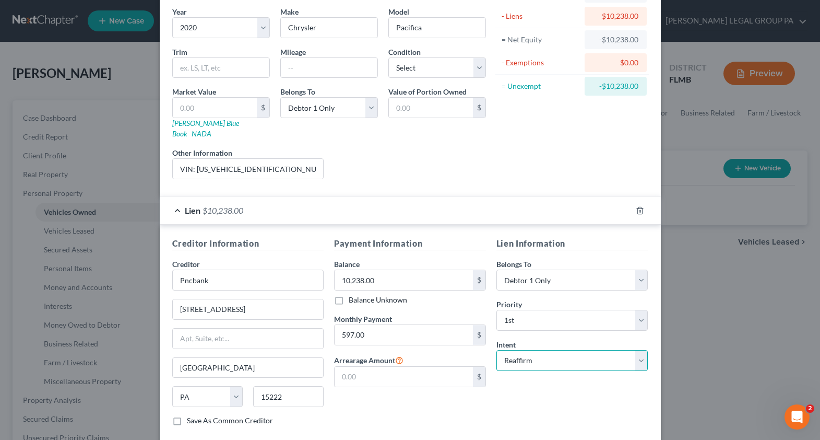
click at [497, 350] on select "Select Surrender Redeem Reaffirm Avoid Other" at bounding box center [573, 360] width 152 height 21
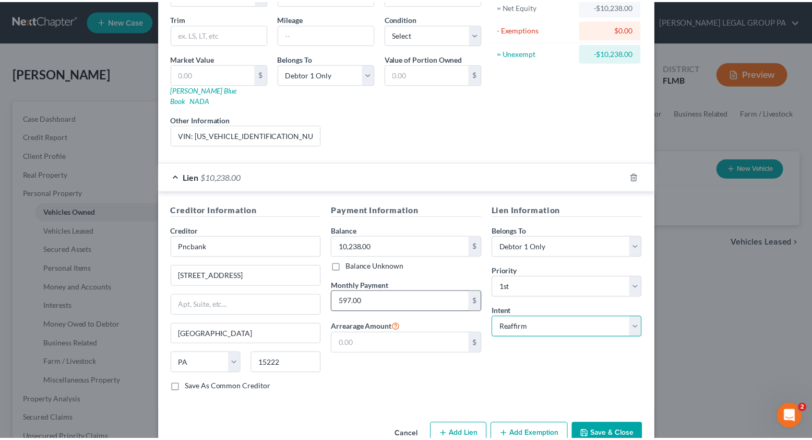
scroll to position [132, 0]
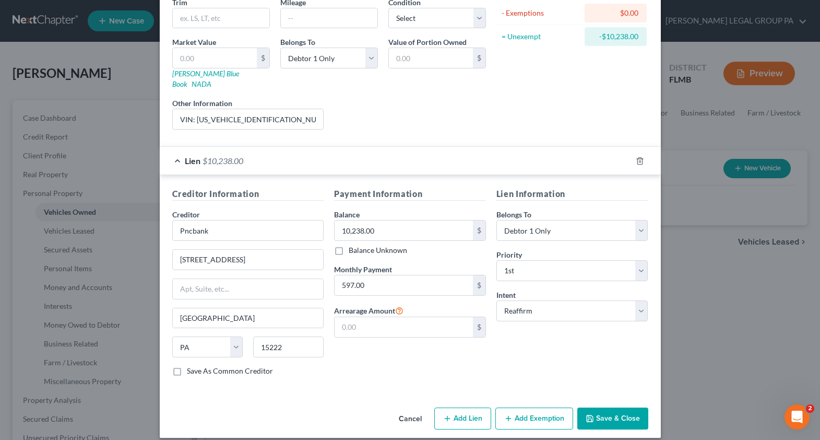
click at [598, 412] on button "Save & Close" at bounding box center [612, 418] width 71 height 22
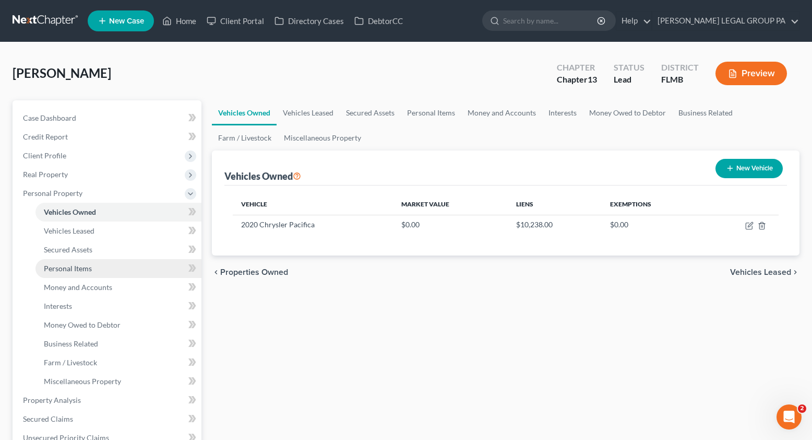
click at [75, 269] on span "Personal Items" at bounding box center [68, 268] width 48 height 9
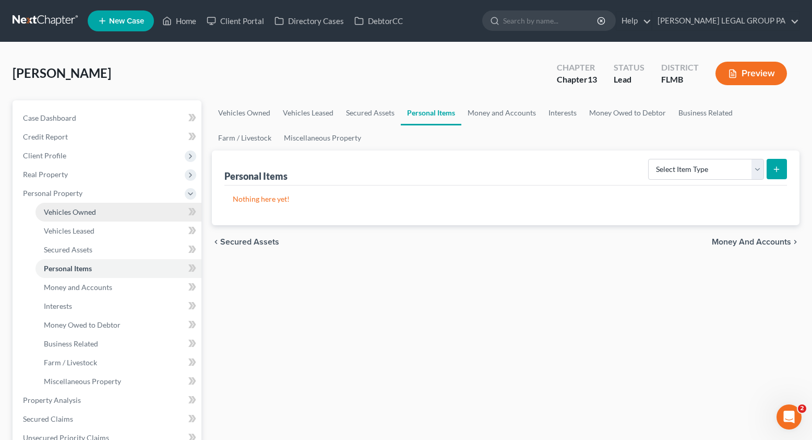
click at [69, 206] on link "Vehicles Owned" at bounding box center [119, 212] width 166 height 19
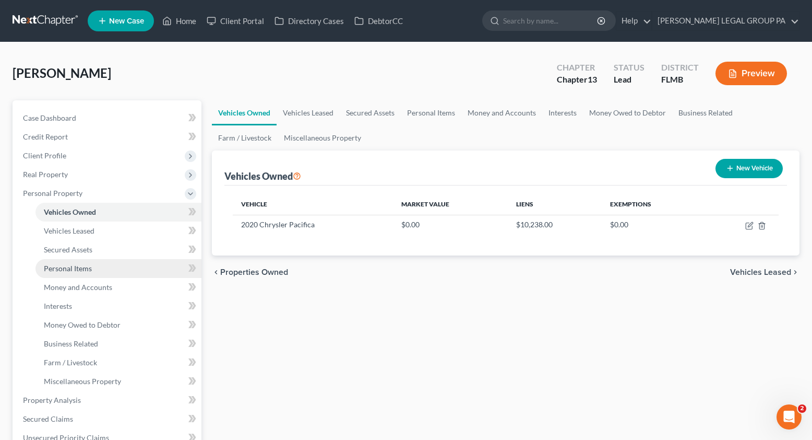
click at [53, 274] on link "Personal Items" at bounding box center [119, 268] width 166 height 19
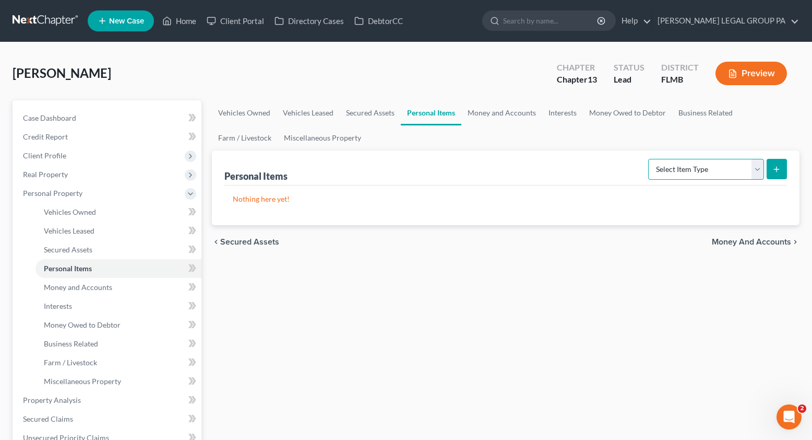
click at [690, 164] on select "Select Item Type Clothing Collectibles Of Value Electronics Firearms Household …" at bounding box center [707, 169] width 116 height 21
select select "clothing"
click at [650, 159] on select "Select Item Type Clothing Collectibles Of Value Electronics Firearms Household …" at bounding box center [707, 169] width 116 height 21
click at [772, 168] on button "submit" at bounding box center [777, 169] width 20 height 20
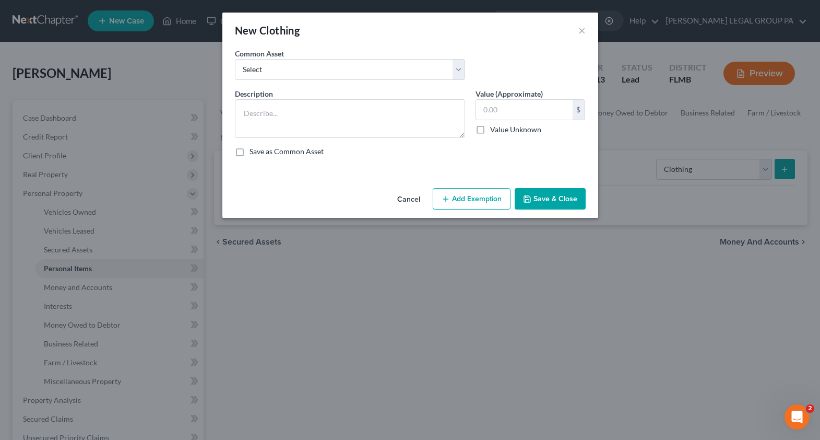
click at [351, 80] on div "Common Asset Select All Clothing General Clothes Various Clothing Apparel Vario…" at bounding box center [410, 68] width 361 height 40
click at [318, 65] on select "Select All Clothing General Clothes Various Clothing Apparel Various Clothing A…" at bounding box center [350, 69] width 230 height 21
select select "0"
click at [235, 59] on select "Select All Clothing General Clothes Various Clothing Apparel Various Clothing A…" at bounding box center [350, 69] width 230 height 21
type textarea "All Clothing"
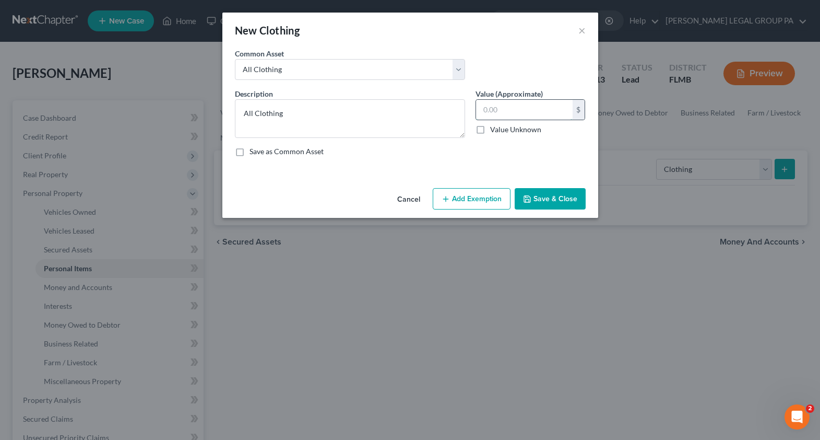
click at [497, 108] on input "text" at bounding box center [524, 110] width 97 height 20
type input "150.00"
click at [539, 197] on button "Save & Close" at bounding box center [550, 199] width 71 height 22
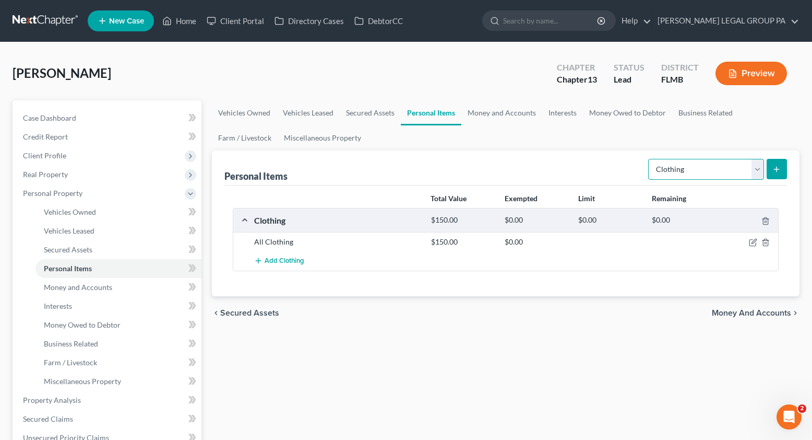
click at [702, 178] on select "Select Item Type Clothing Collectibles Of Value Electronics Firearms Household …" at bounding box center [707, 169] width 116 height 21
select select "collectibles_of_value"
click at [650, 159] on select "Select Item Type Clothing Collectibles Of Value Electronics Firearms Household …" at bounding box center [707, 169] width 116 height 21
click at [784, 172] on button "submit" at bounding box center [777, 169] width 20 height 20
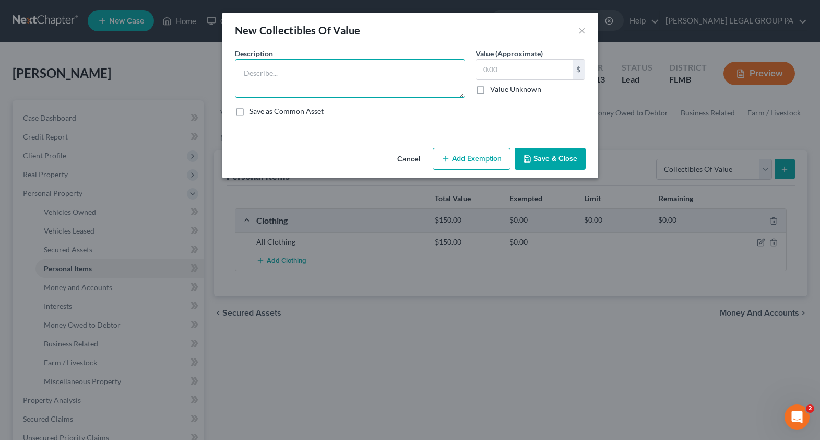
click at [326, 73] on textarea at bounding box center [350, 78] width 230 height 39
click at [412, 152] on button "Cancel" at bounding box center [409, 159] width 40 height 21
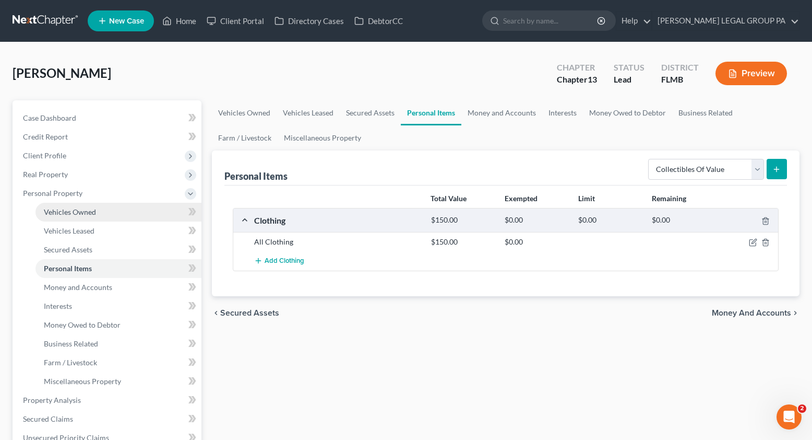
click at [53, 212] on span "Vehicles Owned" at bounding box center [70, 211] width 52 height 9
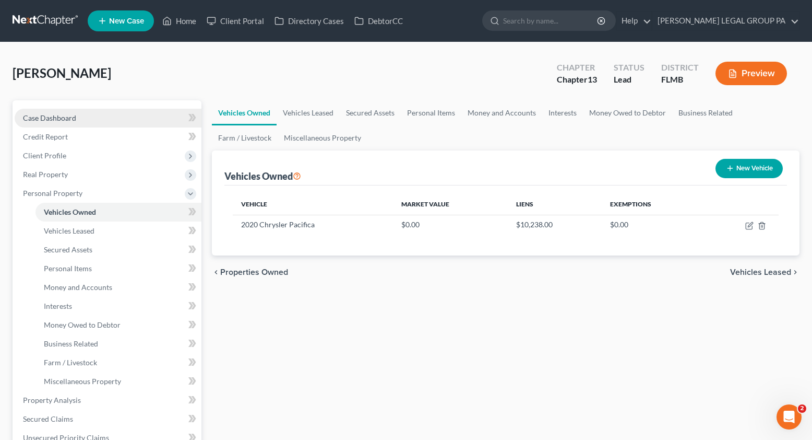
click at [47, 120] on span "Case Dashboard" at bounding box center [49, 117] width 53 height 9
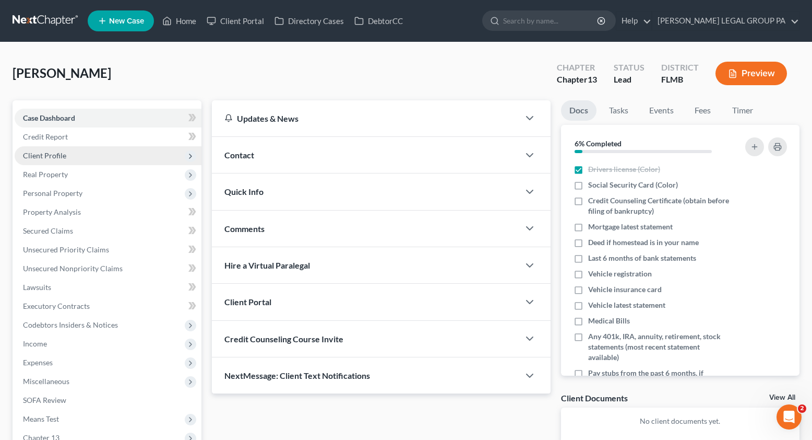
click at [41, 151] on span "Client Profile" at bounding box center [44, 155] width 43 height 9
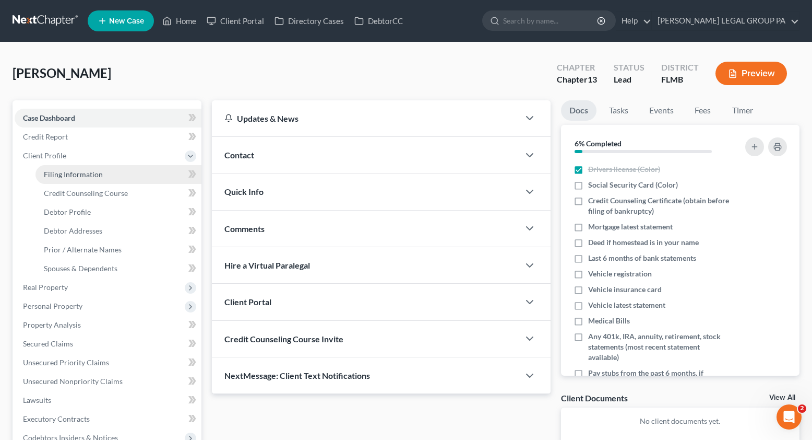
click at [63, 169] on link "Filing Information" at bounding box center [119, 174] width 166 height 19
select select "1"
select select "0"
select select "3"
select select "15"
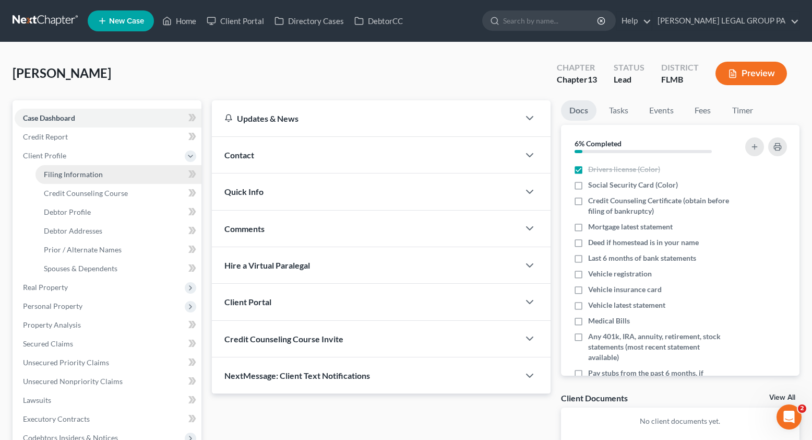
select select "0"
select select "9"
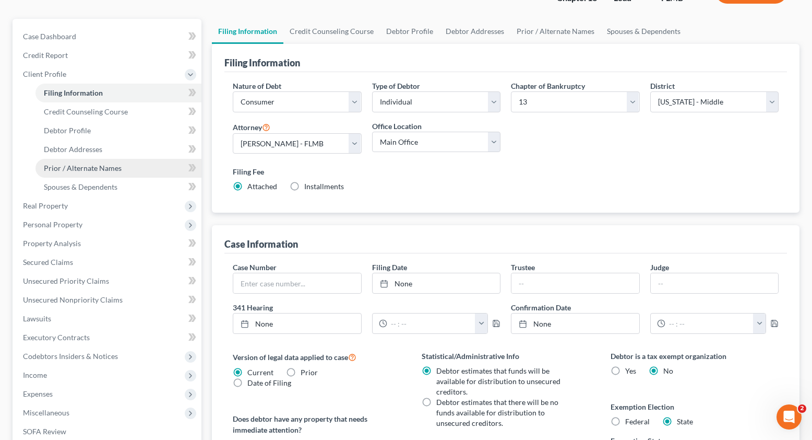
scroll to position [82, 0]
click at [81, 170] on span "Prior / Alternate Names" at bounding box center [83, 167] width 78 height 9
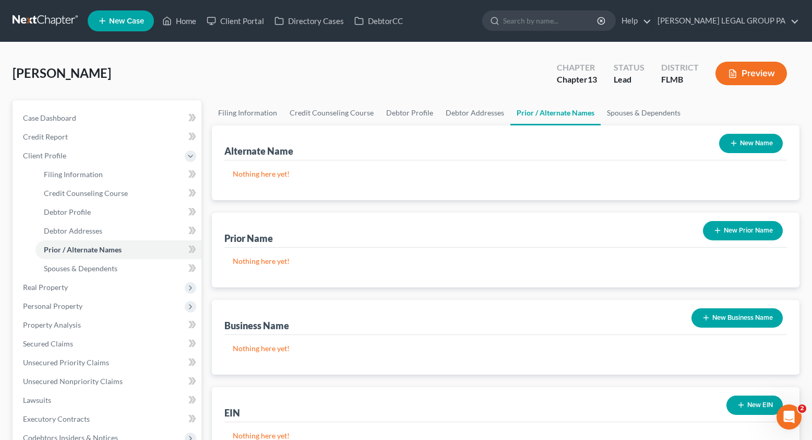
drag, startPoint x: 54, startPoint y: 307, endPoint x: 61, endPoint y: 323, distance: 17.4
click at [54, 307] on span "Personal Property" at bounding box center [53, 305] width 60 height 9
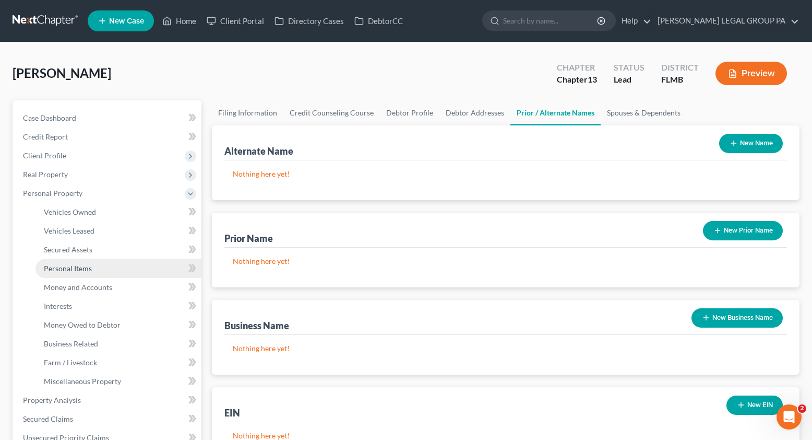
click at [71, 272] on span "Personal Items" at bounding box center [68, 268] width 48 height 9
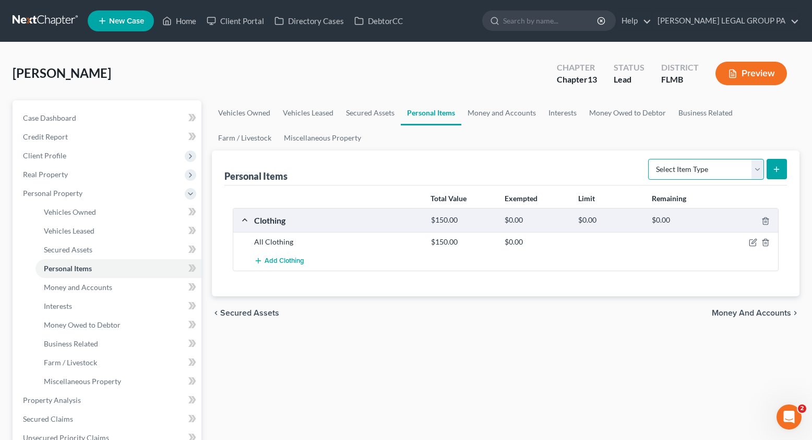
click at [696, 172] on select "Select Item Type Clothing Collectibles Of Value Electronics Firearms Household …" at bounding box center [707, 169] width 116 height 21
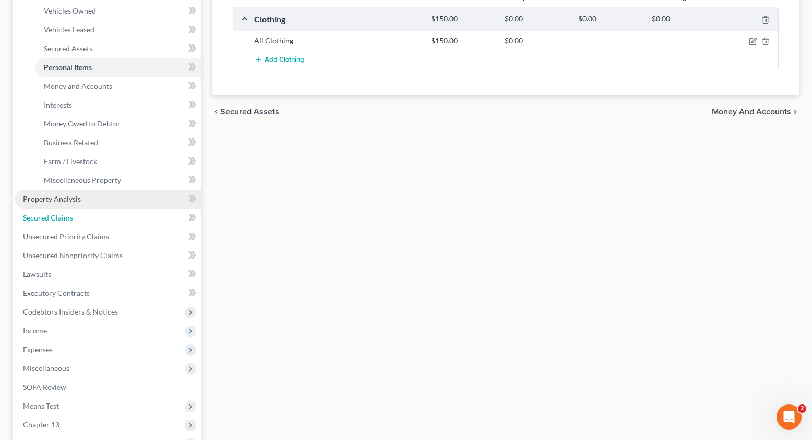
click at [58, 208] on link "Secured Claims" at bounding box center [108, 217] width 187 height 19
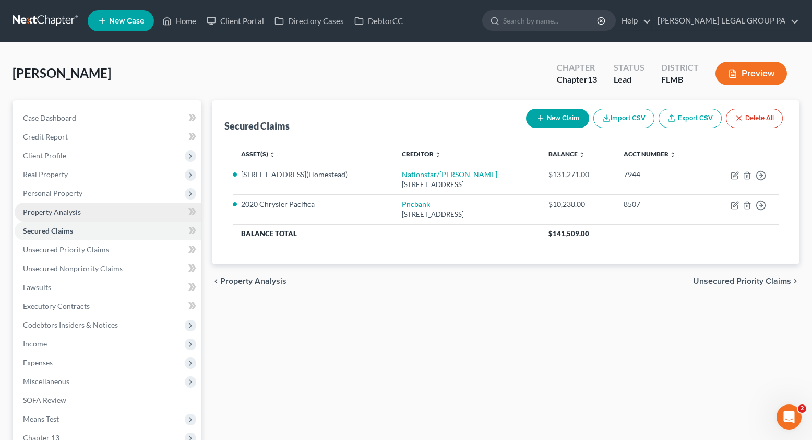
click at [60, 215] on span "Property Analysis" at bounding box center [52, 211] width 58 height 9
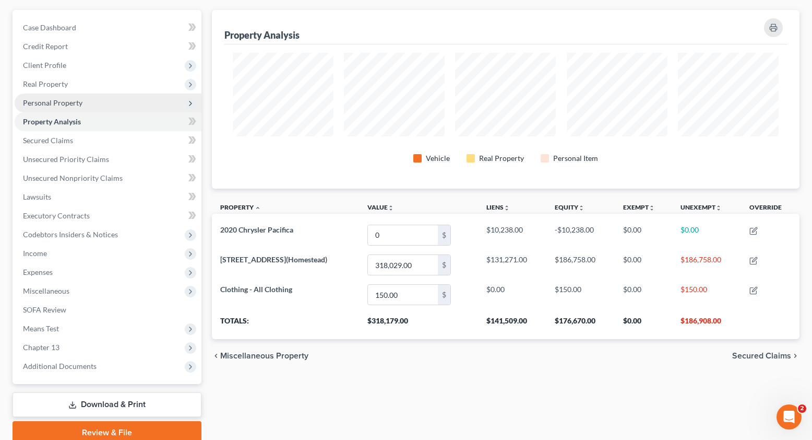
click at [49, 97] on span "Personal Property" at bounding box center [108, 102] width 187 height 19
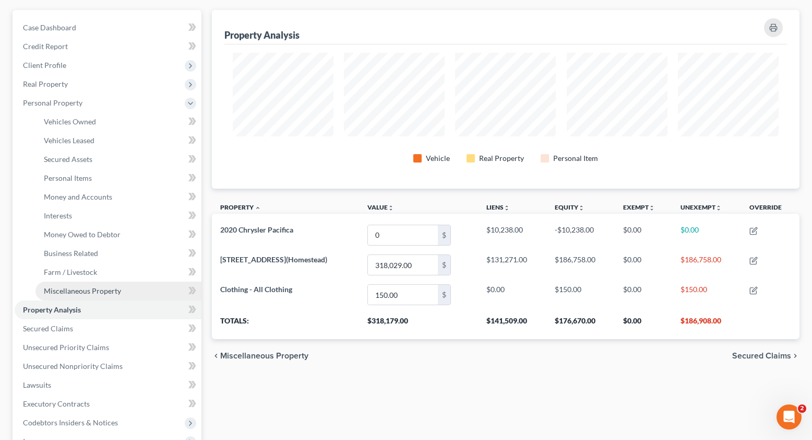
click at [72, 296] on link "Miscellaneous Property" at bounding box center [119, 290] width 166 height 19
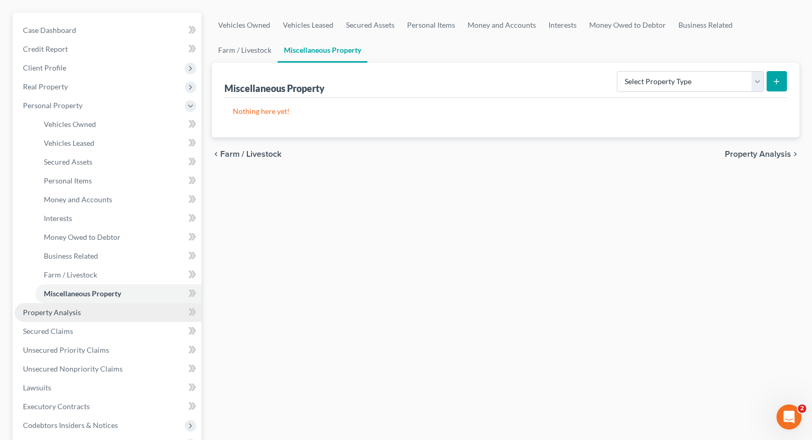
click at [63, 316] on span "Property Analysis" at bounding box center [52, 312] width 58 height 9
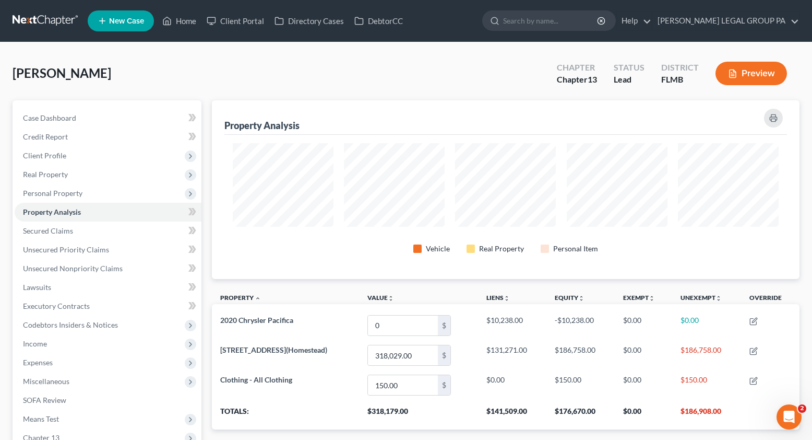
scroll to position [179, 588]
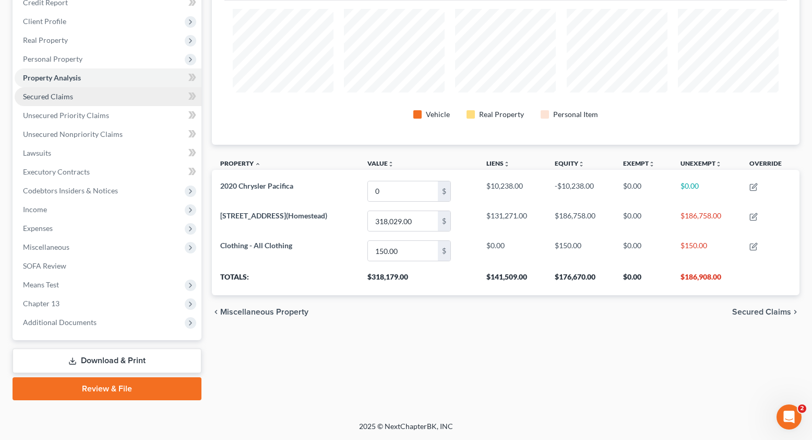
click at [54, 98] on span "Secured Claims" at bounding box center [48, 96] width 50 height 9
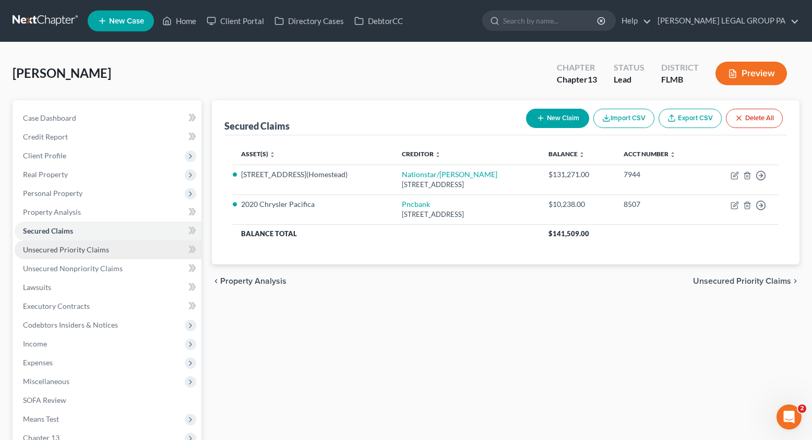
click at [66, 250] on span "Unsecured Priority Claims" at bounding box center [66, 249] width 86 height 9
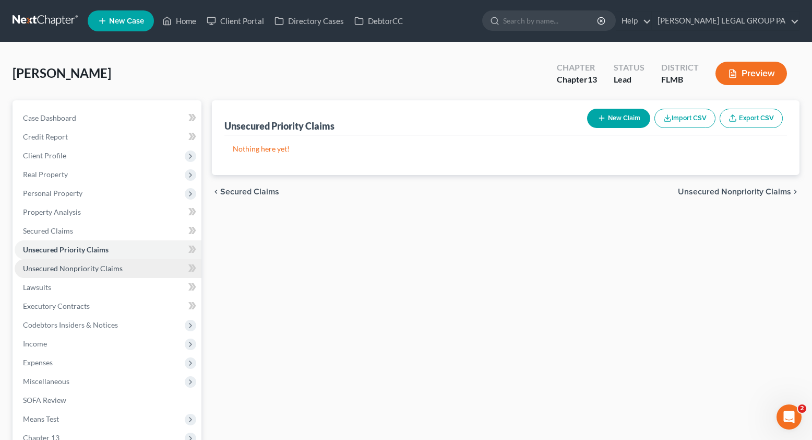
click at [69, 267] on span "Unsecured Nonpriority Claims" at bounding box center [73, 268] width 100 height 9
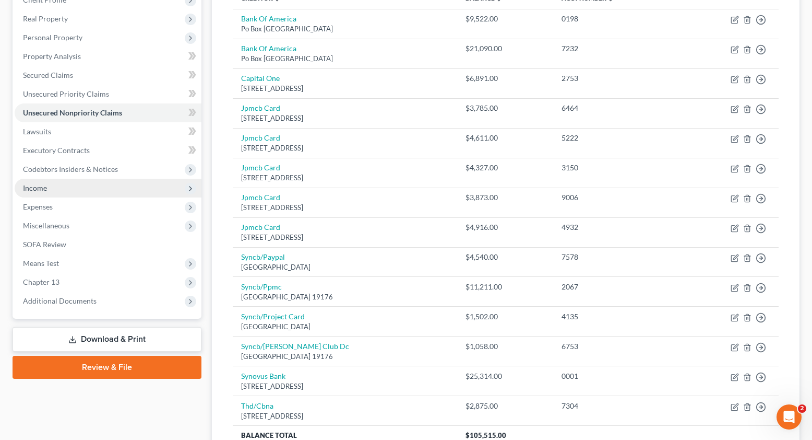
click at [52, 192] on span "Income" at bounding box center [108, 188] width 187 height 19
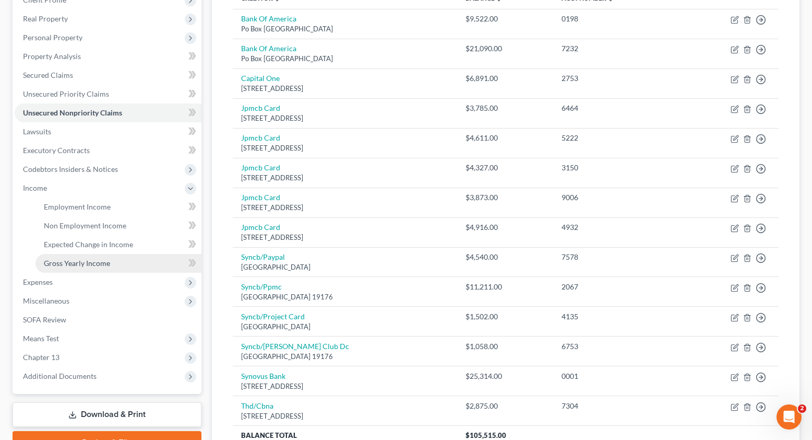
click at [85, 265] on span "Gross Yearly Income" at bounding box center [77, 262] width 66 height 9
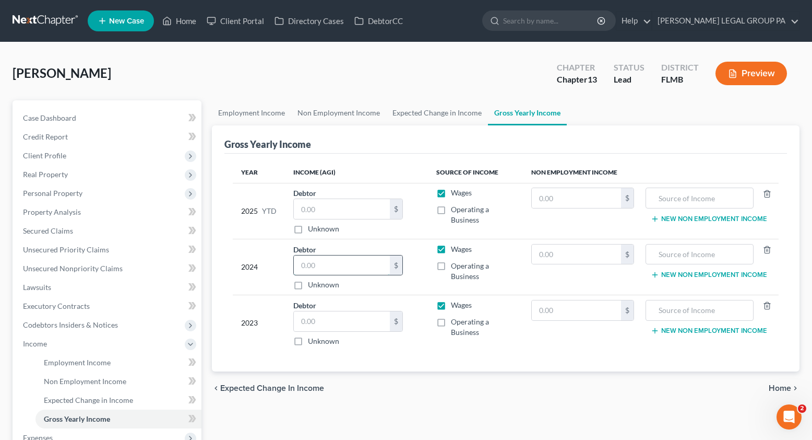
click at [309, 262] on input "text" at bounding box center [342, 265] width 96 height 20
type input "73,170.00"
click at [340, 322] on input "text" at bounding box center [342, 321] width 96 height 20
click at [328, 320] on input "71" at bounding box center [342, 321] width 96 height 20
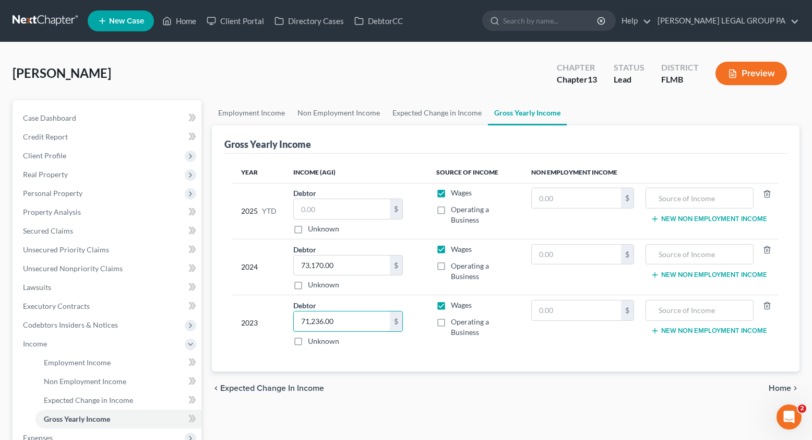
type input "71,236.00"
click at [58, 215] on span "Property Analysis" at bounding box center [52, 211] width 58 height 9
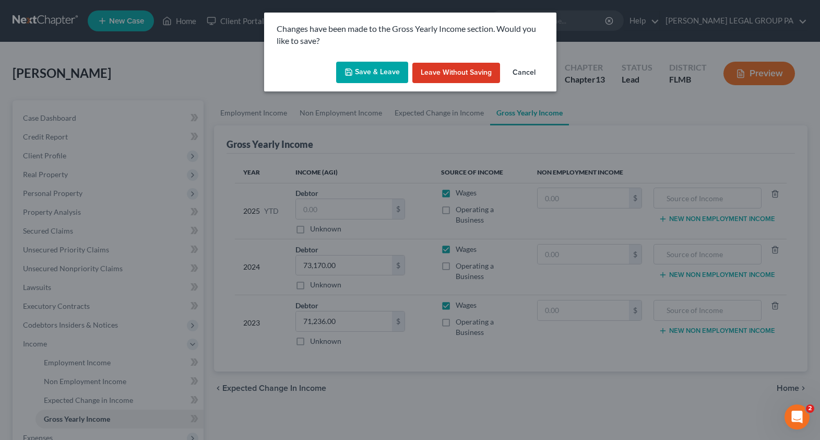
click at [380, 70] on button "Save & Leave" at bounding box center [372, 73] width 72 height 22
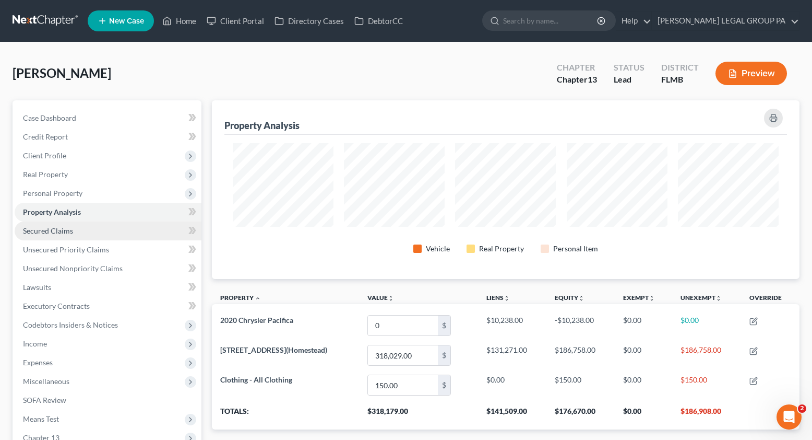
scroll to position [179, 588]
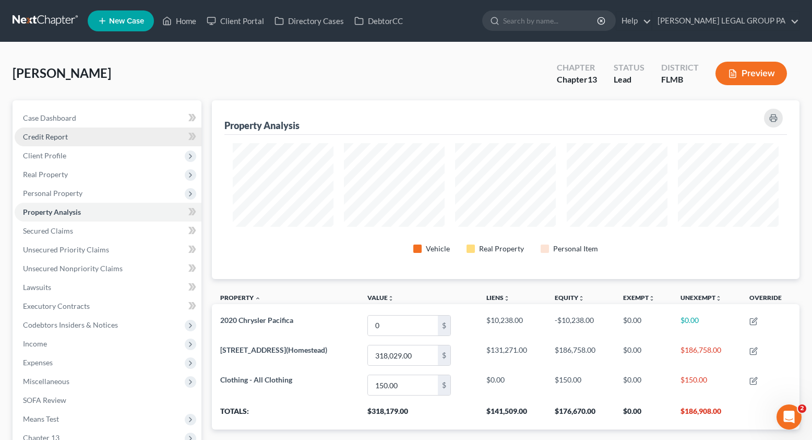
click at [44, 133] on span "Credit Report" at bounding box center [45, 136] width 45 height 9
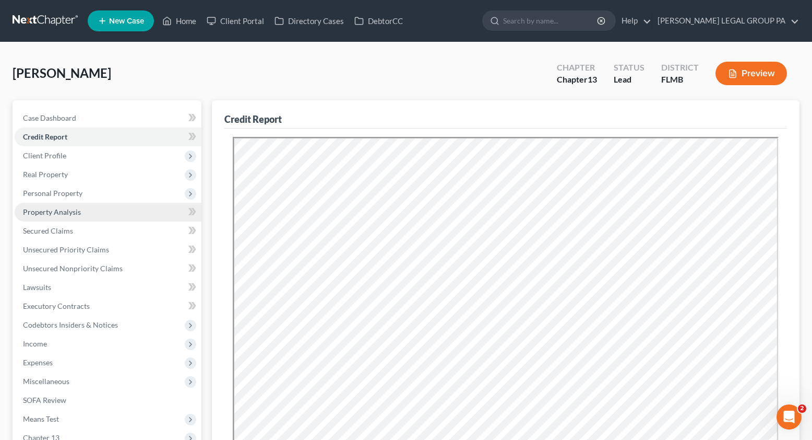
click at [69, 216] on span "Property Analysis" at bounding box center [52, 211] width 58 height 9
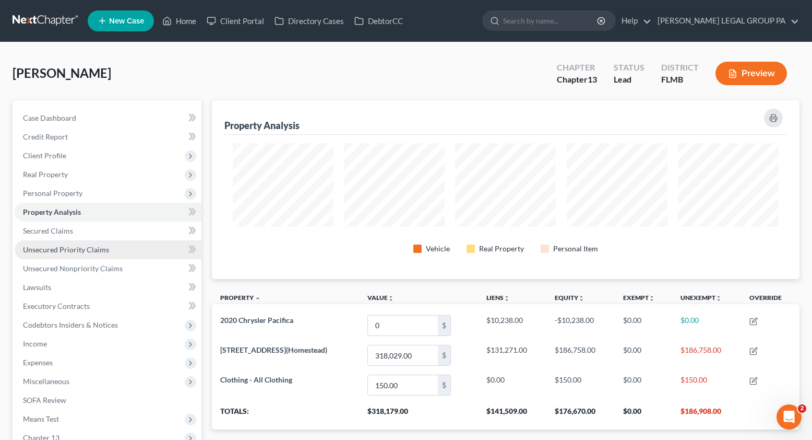
scroll to position [179, 588]
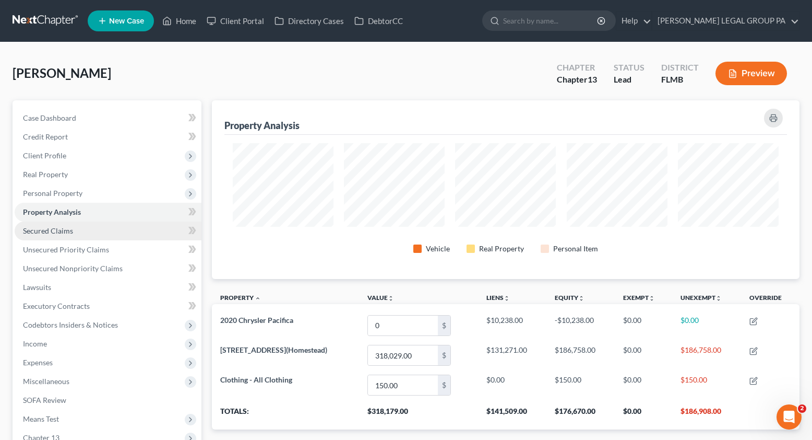
click at [66, 235] on link "Secured Claims" at bounding box center [108, 230] width 187 height 19
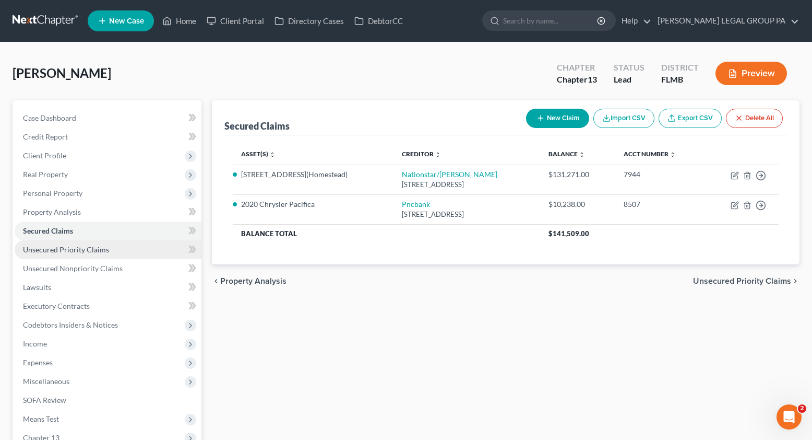
click at [101, 252] on span "Unsecured Priority Claims" at bounding box center [66, 249] width 86 height 9
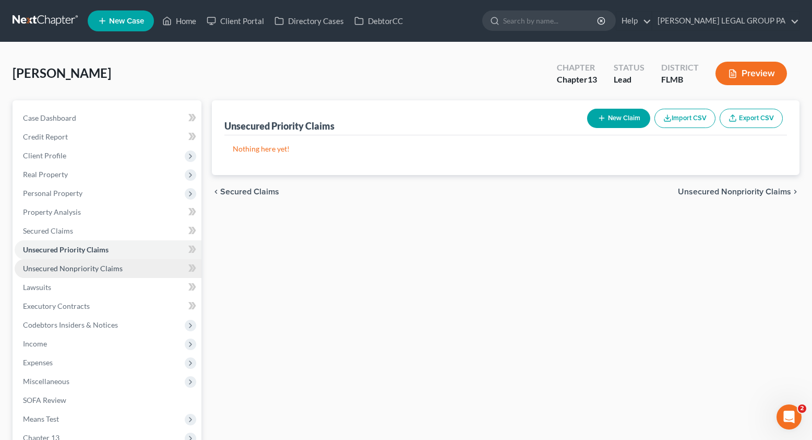
click at [106, 270] on span "Unsecured Nonpriority Claims" at bounding box center [73, 268] width 100 height 9
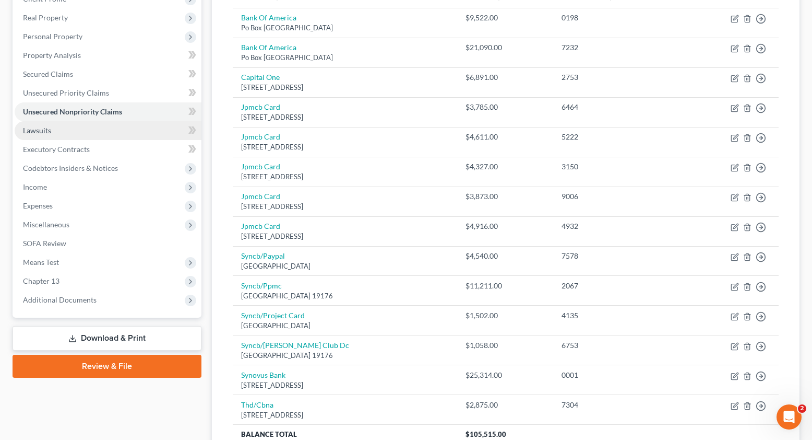
click at [44, 127] on span "Lawsuits" at bounding box center [37, 130] width 28 height 9
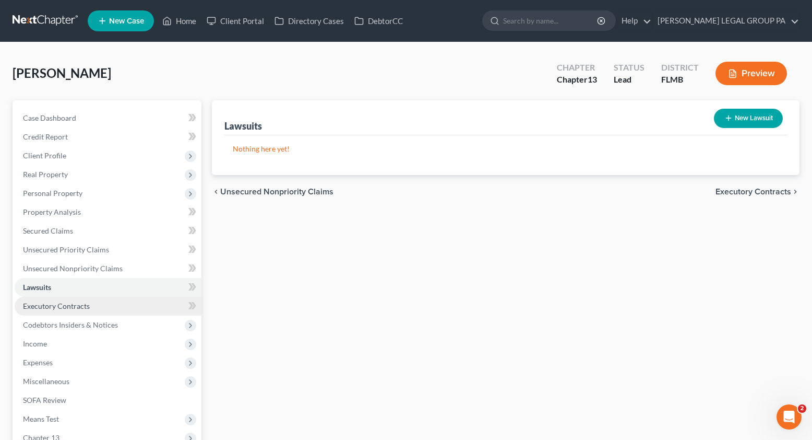
click at [52, 314] on link "Executory Contracts" at bounding box center [108, 306] width 187 height 19
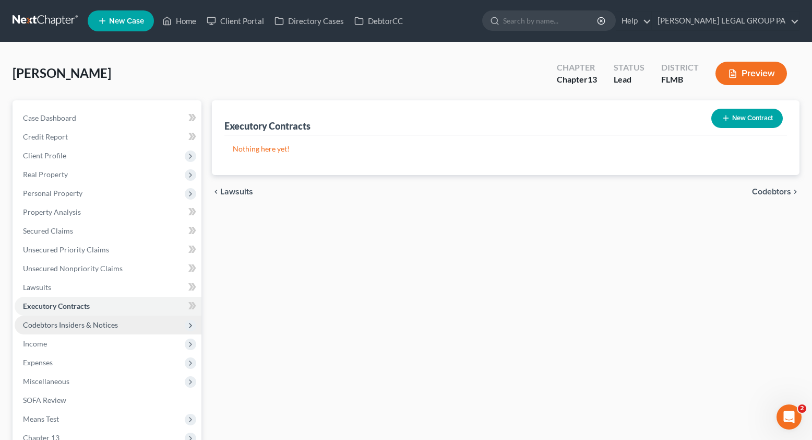
click at [75, 328] on span "Codebtors Insiders & Notices" at bounding box center [70, 324] width 95 height 9
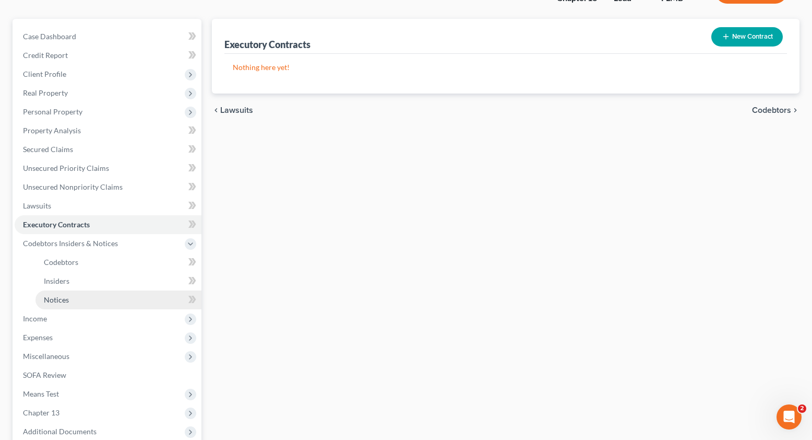
scroll to position [86, 0]
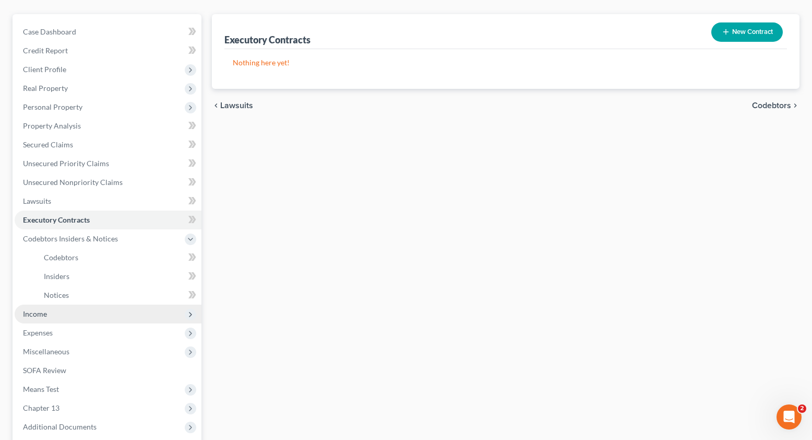
click at [53, 315] on span "Income" at bounding box center [108, 313] width 187 height 19
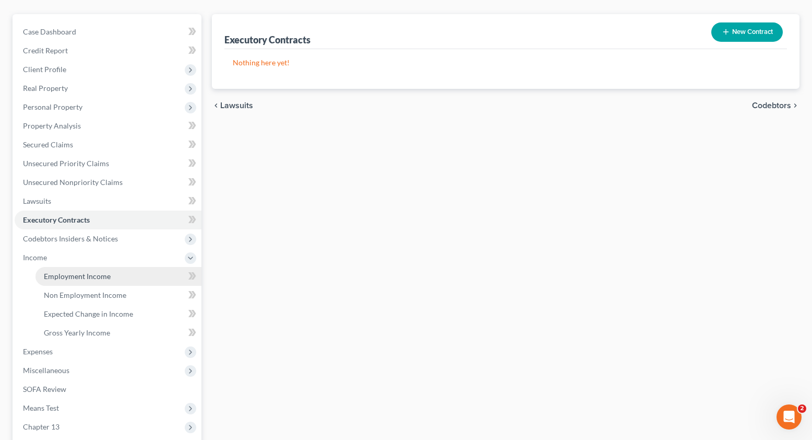
click at [69, 275] on span "Employment Income" at bounding box center [77, 276] width 67 height 9
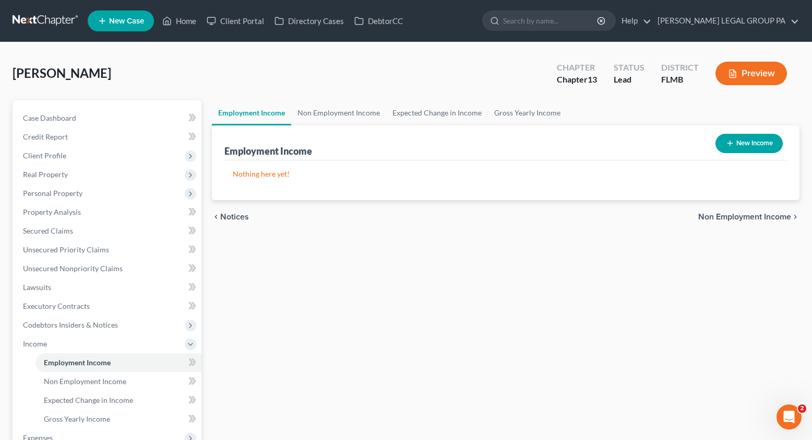
click at [757, 140] on button "New Income" at bounding box center [749, 143] width 67 height 19
select select "0"
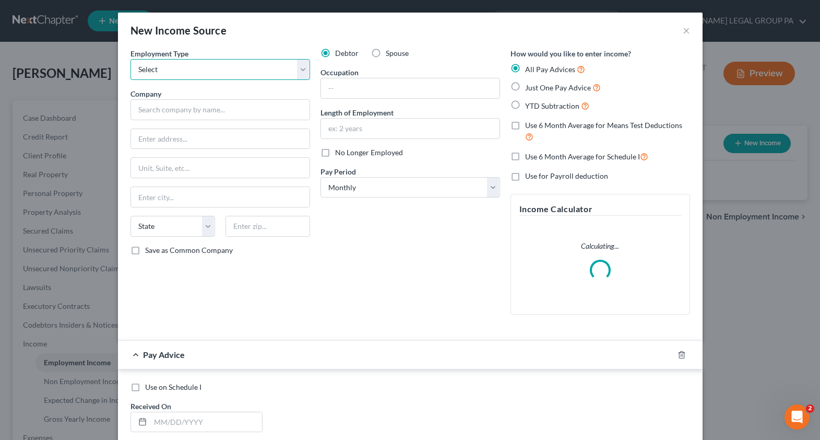
click at [176, 76] on select "Select Full or Part Time Employment Self Employment" at bounding box center [221, 69] width 180 height 21
select select "0"
click at [131, 59] on select "Select Full or Part Time Employment Self Employment" at bounding box center [221, 69] width 180 height 21
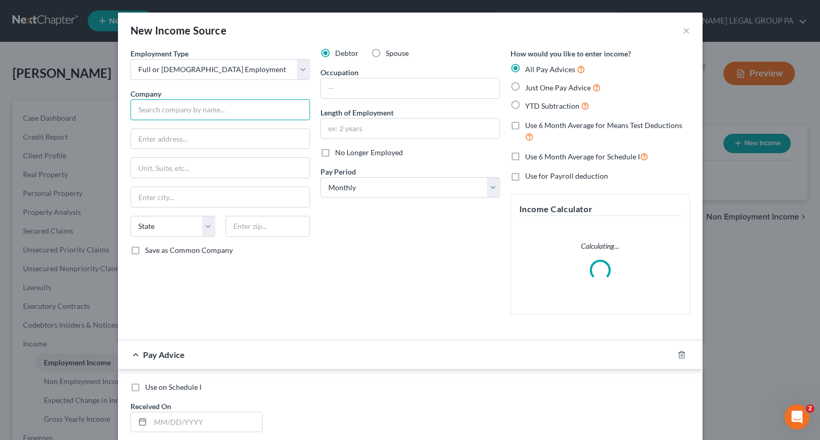
click at [160, 112] on input "text" at bounding box center [221, 109] width 180 height 21
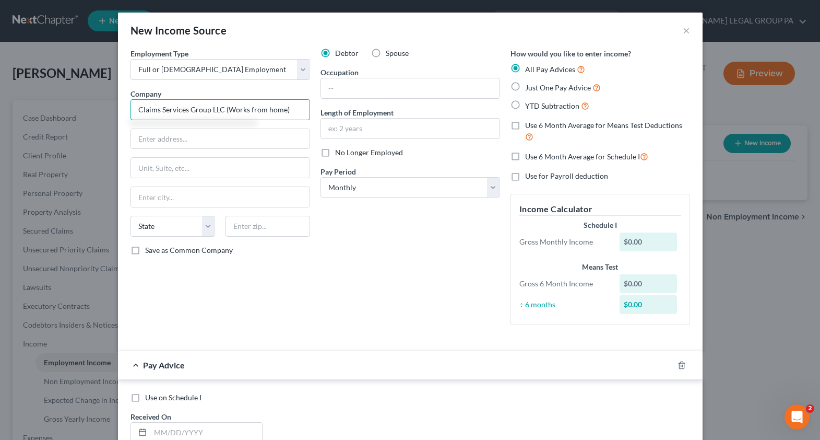
type input "Claims Services Group LLC (Works from home)"
type input "1500 Solana Blvd"
type input "#6300"
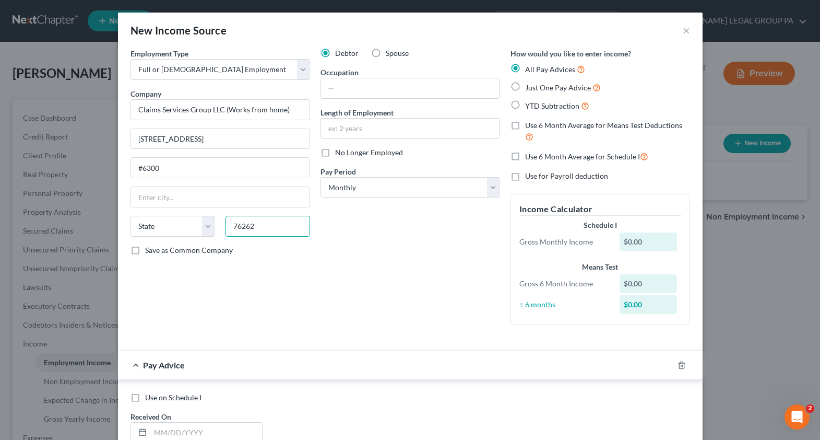
type input "76262"
type input "Roanoke"
select select "45"
click at [401, 296] on div "Debtor Spouse Occupation Length of Employment No Longer Employed Pay Period * S…" at bounding box center [410, 190] width 190 height 285
click at [525, 86] on label "Just One Pay Advice" at bounding box center [563, 87] width 76 height 12
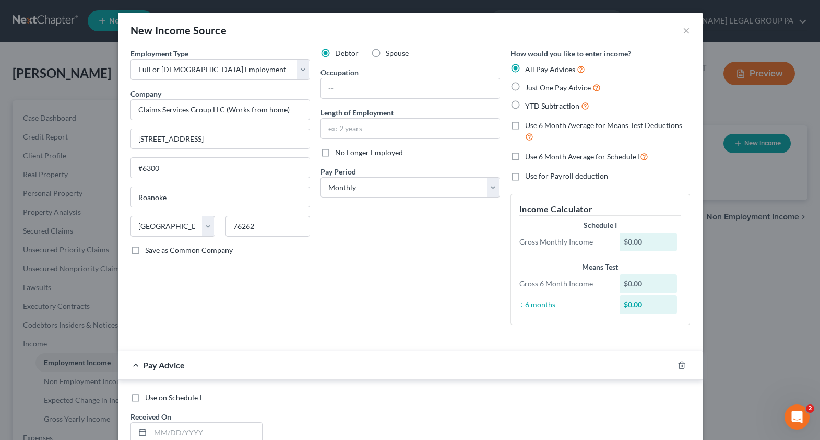
click at [529, 86] on input "Just One Pay Advice" at bounding box center [532, 84] width 7 height 7
radio input "true"
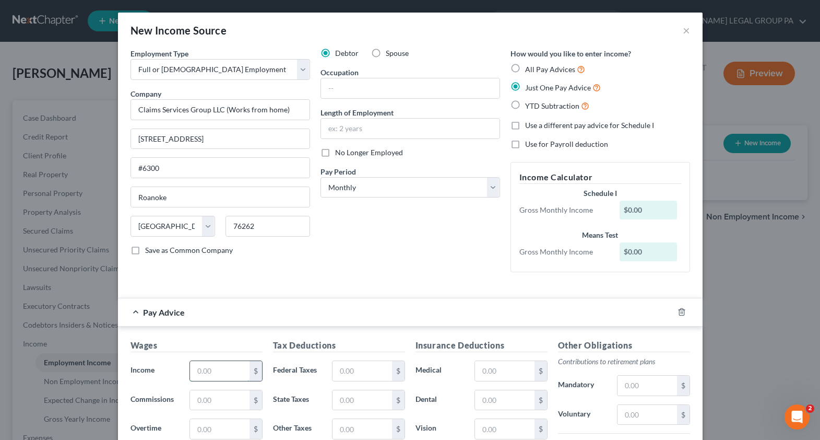
click at [214, 366] on input "text" at bounding box center [219, 371] width 59 height 20
type input "1,000.00"
click at [346, 244] on div "Debtor Spouse Occupation Length of Employment No Longer Employed Pay Period * S…" at bounding box center [410, 164] width 190 height 232
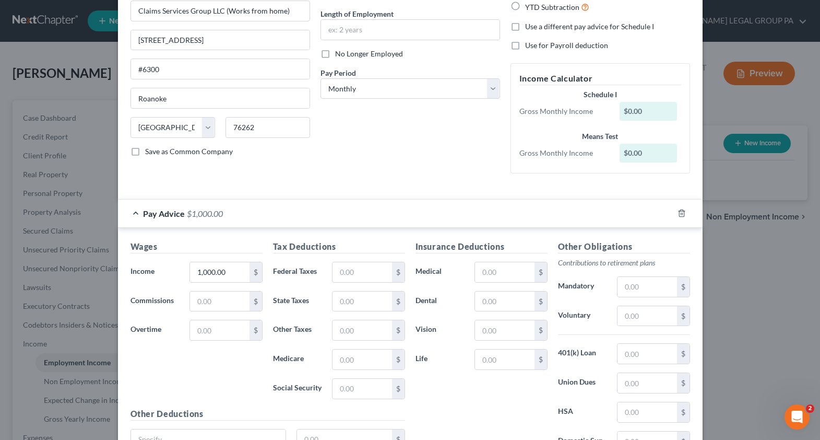
scroll to position [199, 0]
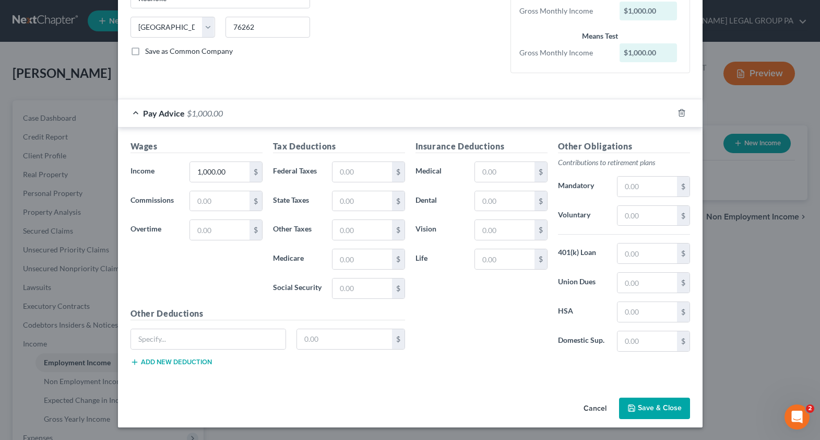
click at [649, 411] on button "Save & Close" at bounding box center [654, 408] width 71 height 22
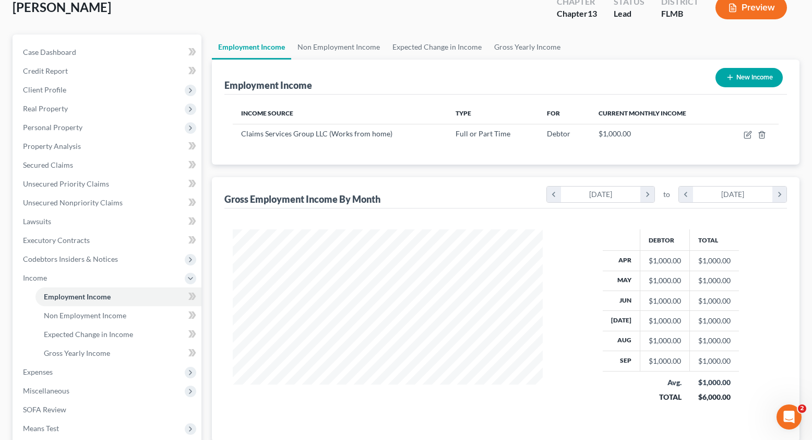
scroll to position [78, 0]
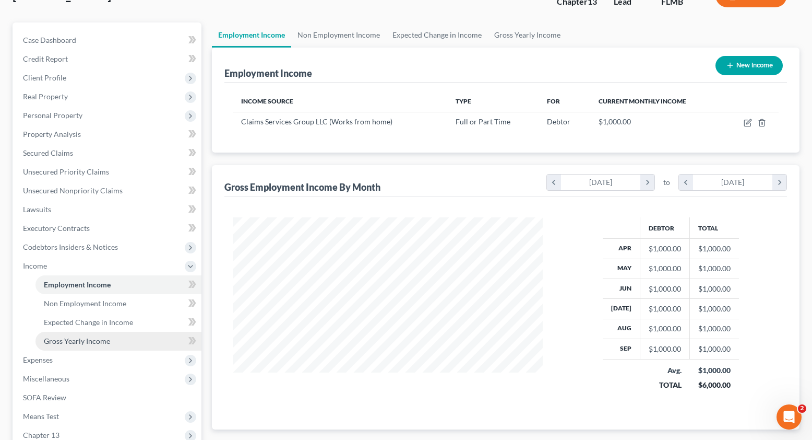
click at [81, 341] on span "Gross Yearly Income" at bounding box center [77, 340] width 66 height 9
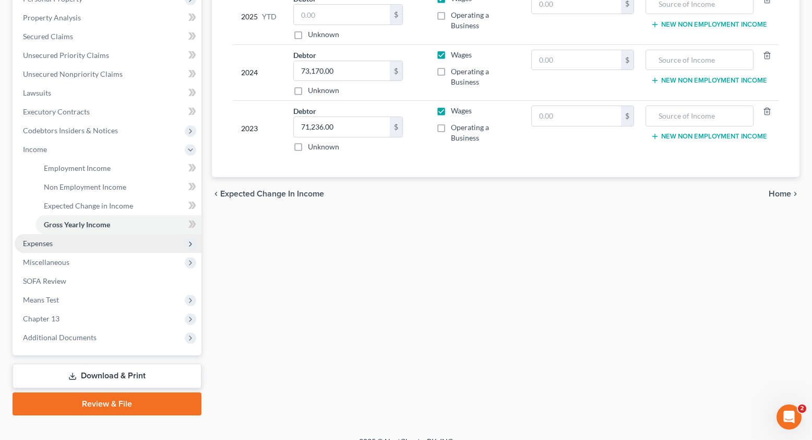
scroll to position [209, 0]
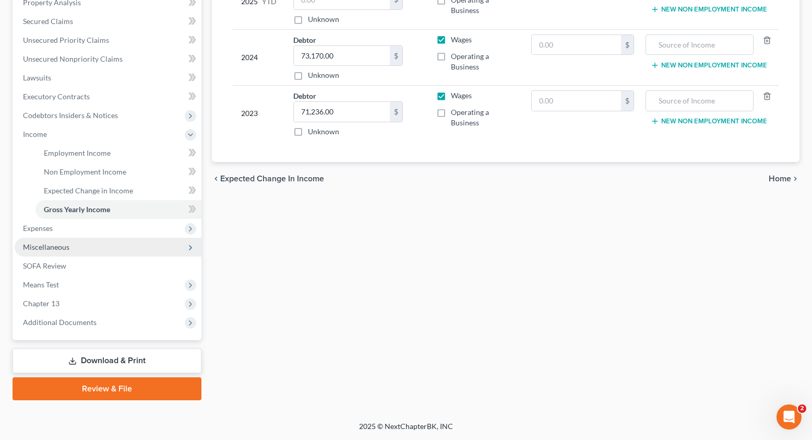
click at [43, 243] on span "Miscellaneous" at bounding box center [46, 246] width 46 height 9
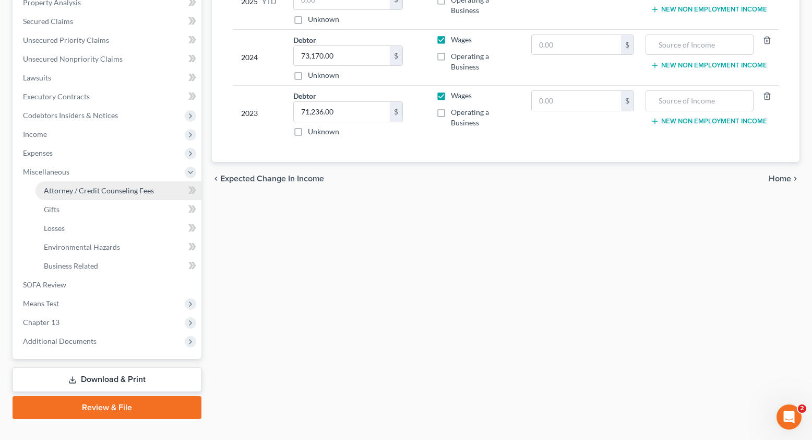
click at [84, 188] on span "Attorney / Credit Counseling Fees" at bounding box center [99, 190] width 110 height 9
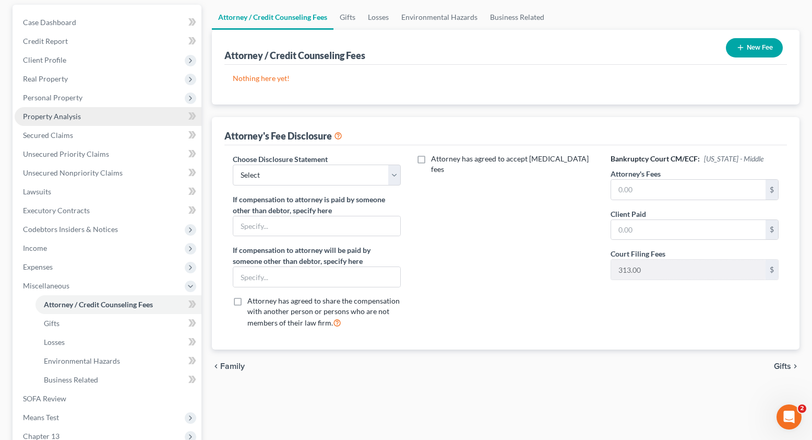
scroll to position [98, 0]
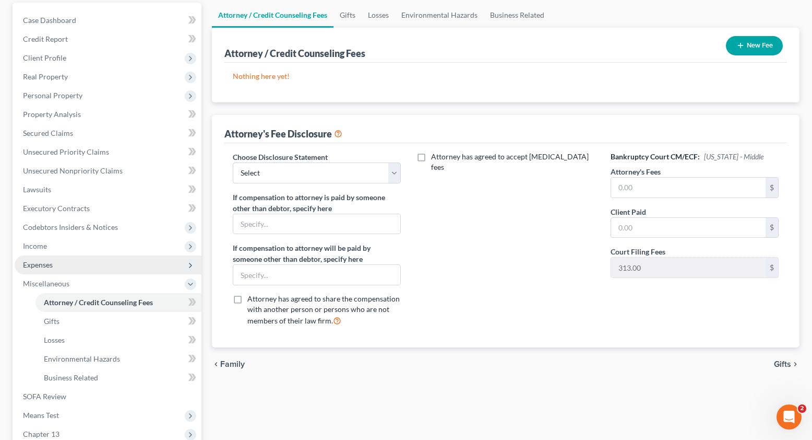
click at [47, 267] on span "Expenses" at bounding box center [38, 264] width 30 height 9
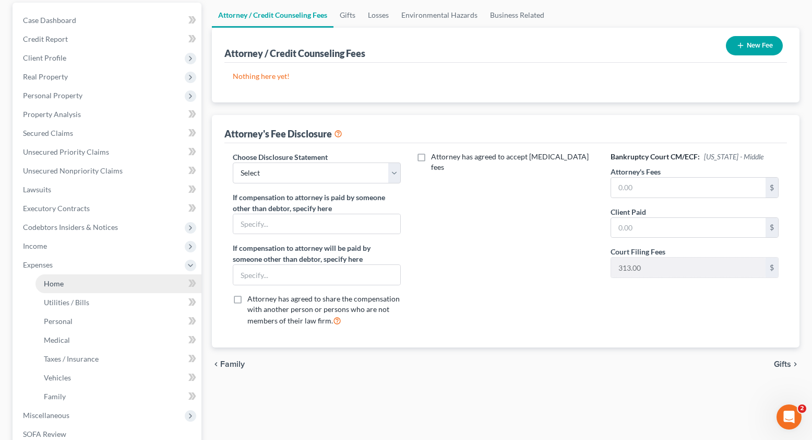
click at [50, 277] on link "Home" at bounding box center [119, 283] width 166 height 19
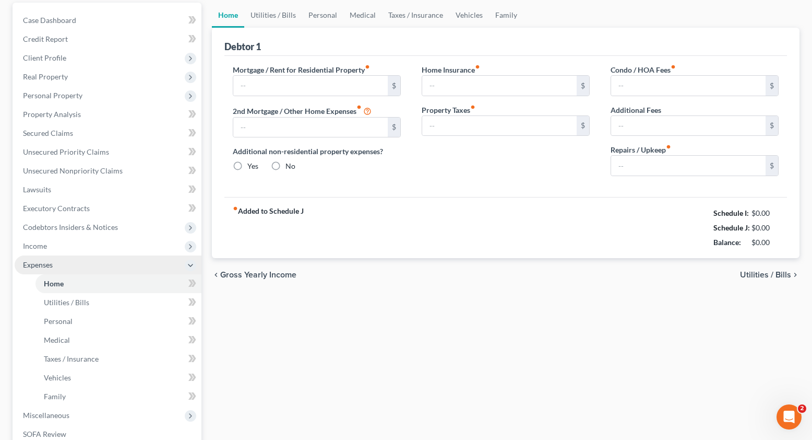
type input "0.00"
radio input "true"
type input "0.00"
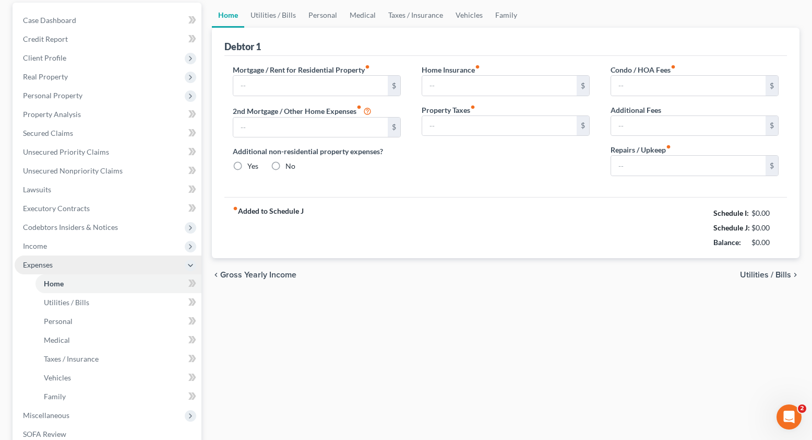
type input "0.00"
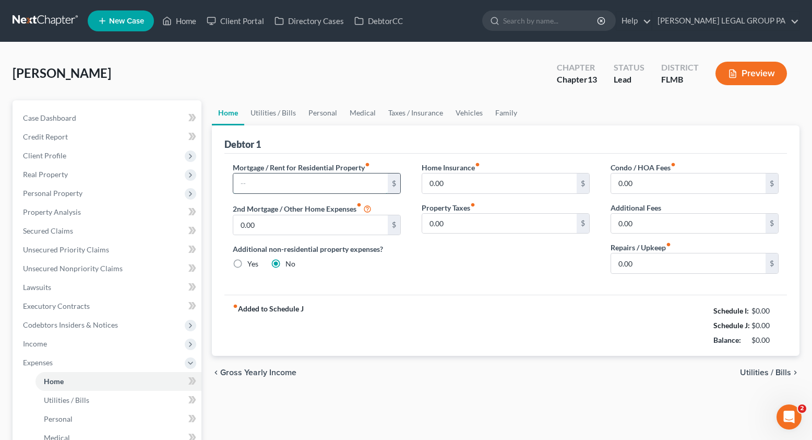
click at [287, 186] on input "text" at bounding box center [310, 183] width 155 height 20
type input "1,580.00"
click at [274, 113] on link "Utilities / Bills" at bounding box center [273, 112] width 58 height 25
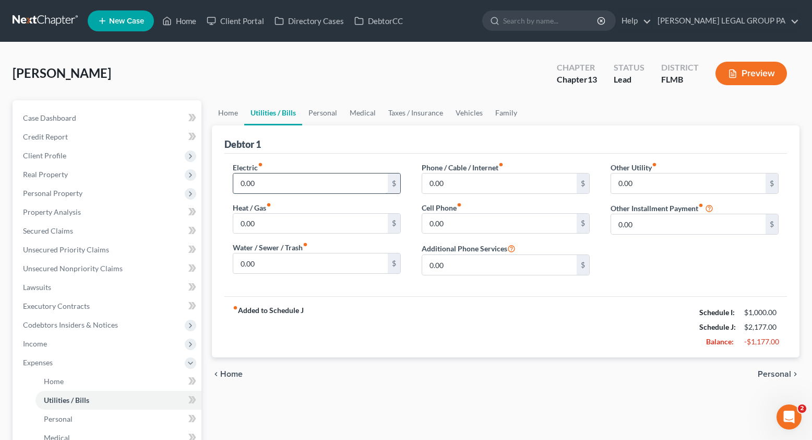
click at [266, 186] on input "0.00" at bounding box center [310, 183] width 155 height 20
type input "250.00"
click at [225, 112] on link "Home" at bounding box center [228, 112] width 32 height 25
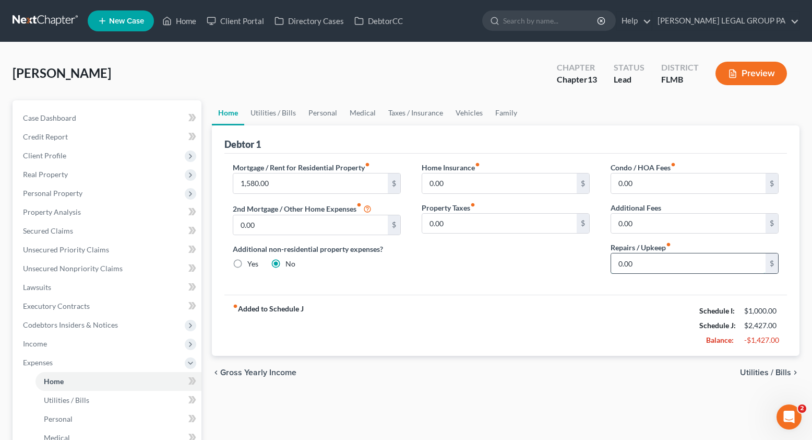
click at [641, 262] on input "0.00" at bounding box center [688, 263] width 155 height 20
type input "100.00"
click at [632, 304] on div "fiber_manual_record Added to Schedule J Schedule I: $1,000.00 Schedule J: $2,52…" at bounding box center [506, 324] width 563 height 61
click at [260, 112] on link "Utilities / Bills" at bounding box center [273, 112] width 58 height 25
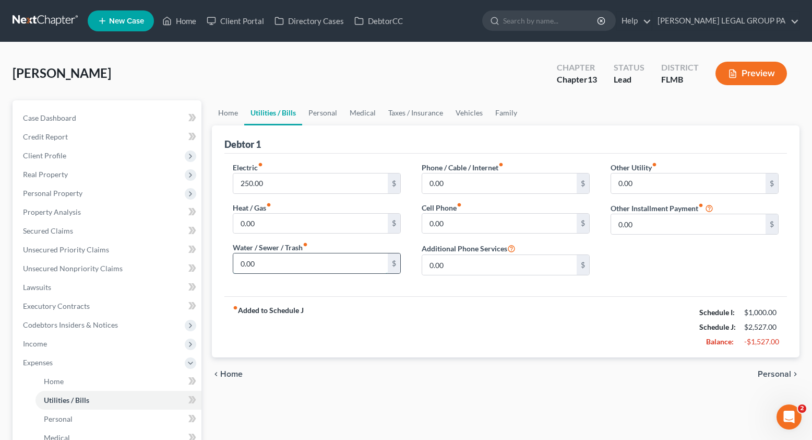
click at [263, 262] on input "0.00" at bounding box center [310, 263] width 155 height 20
type input "35.00"
click at [481, 186] on input "0.00" at bounding box center [499, 183] width 155 height 20
type input "320.00"
click at [457, 229] on input "0.00" at bounding box center [499, 224] width 155 height 20
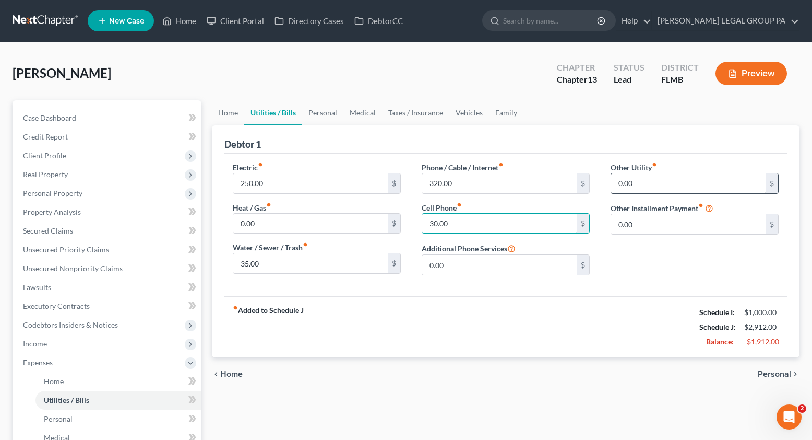
type input "30.00"
click at [649, 181] on input "0.00" at bounding box center [688, 183] width 155 height 20
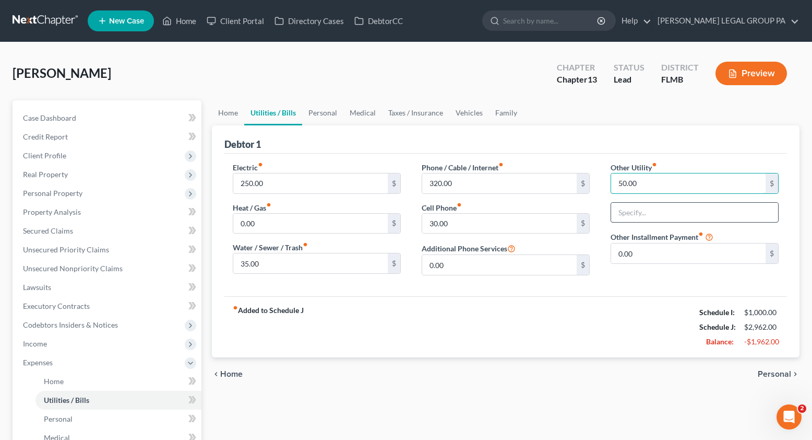
type input "50.00"
click at [645, 215] on input "text" at bounding box center [694, 213] width 167 height 20
type input "Streaming services"
click at [324, 114] on link "Personal" at bounding box center [322, 112] width 41 height 25
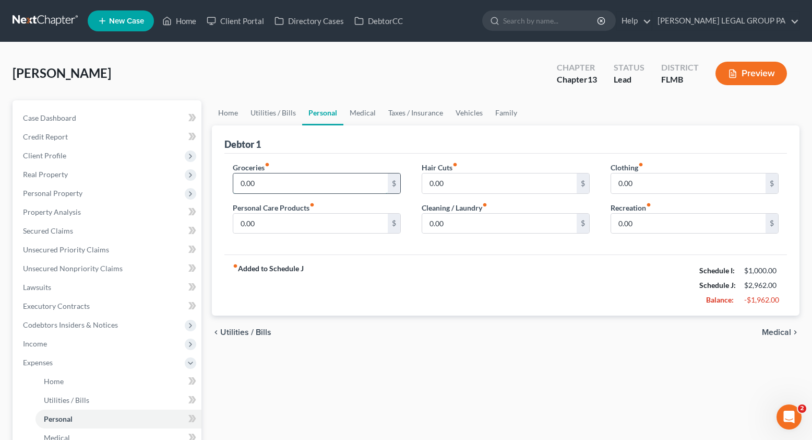
click at [268, 187] on input "0.00" at bounding box center [310, 183] width 155 height 20
type input "9"
type input "600.00"
click at [273, 225] on input "0.00" at bounding box center [310, 224] width 155 height 20
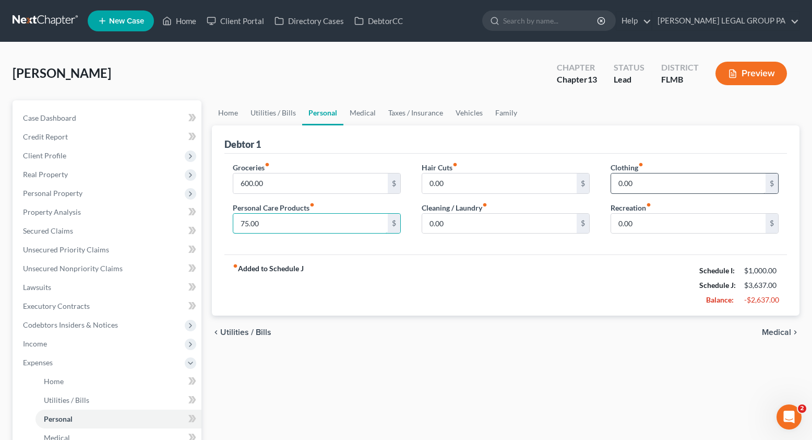
type input "75.00"
click at [657, 188] on input "0.00" at bounding box center [688, 183] width 155 height 20
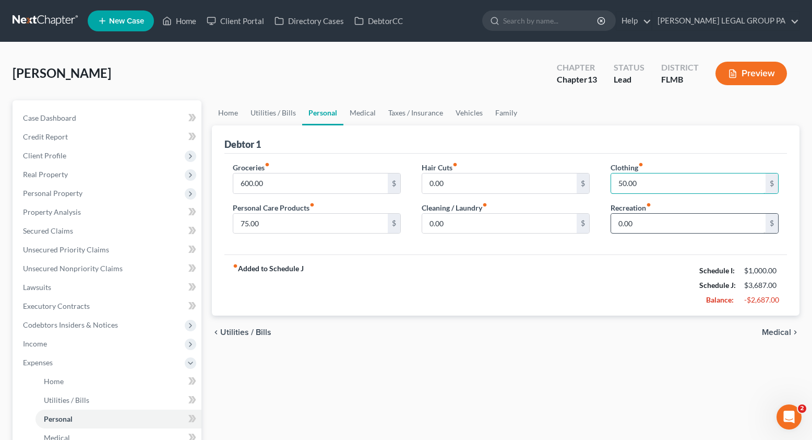
type input "50.00"
click at [630, 223] on input "0.00" at bounding box center [688, 224] width 155 height 20
type input "150.00"
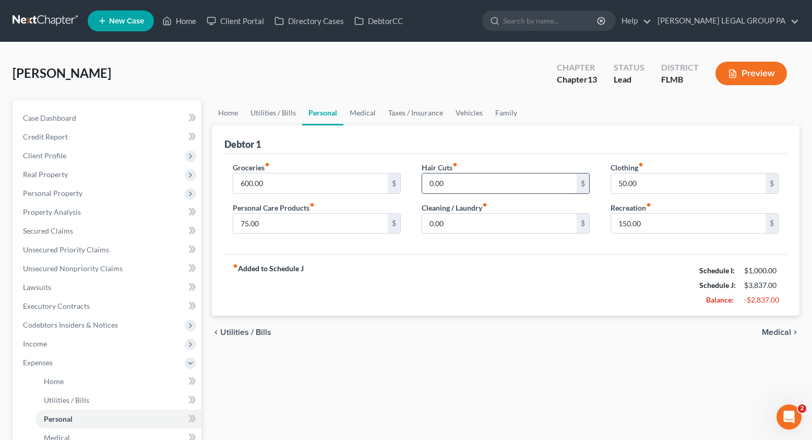
click at [458, 185] on input "0.00" at bounding box center [499, 183] width 155 height 20
click at [471, 229] on input "0.00" at bounding box center [499, 224] width 155 height 20
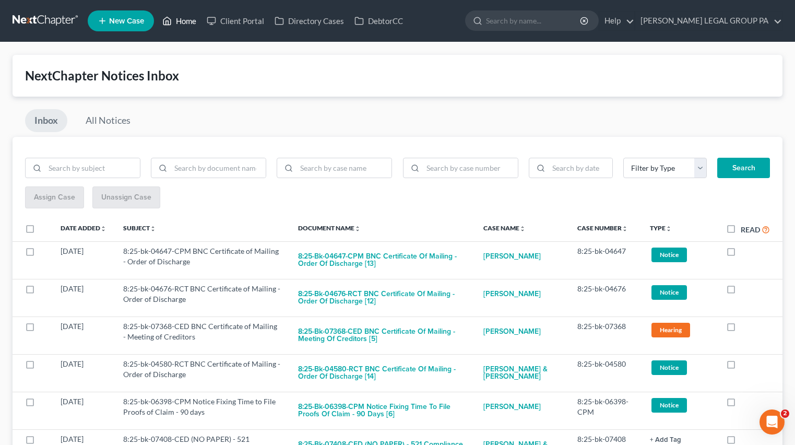
click at [172, 25] on icon at bounding box center [166, 21] width 9 height 13
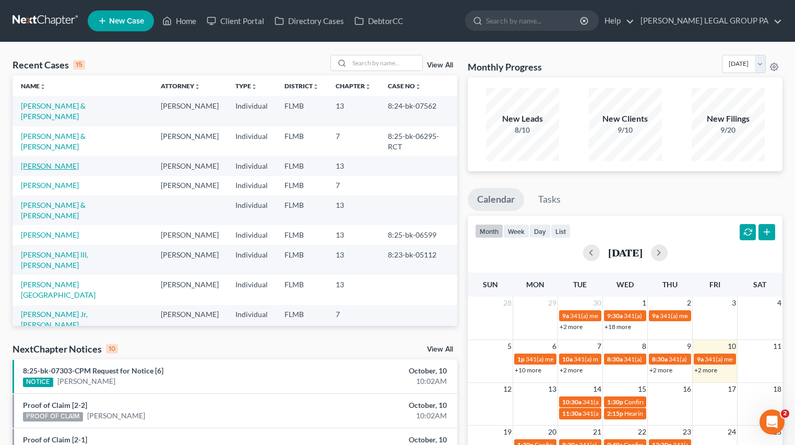
click at [31, 161] on link "[PERSON_NAME]" at bounding box center [50, 165] width 58 height 9
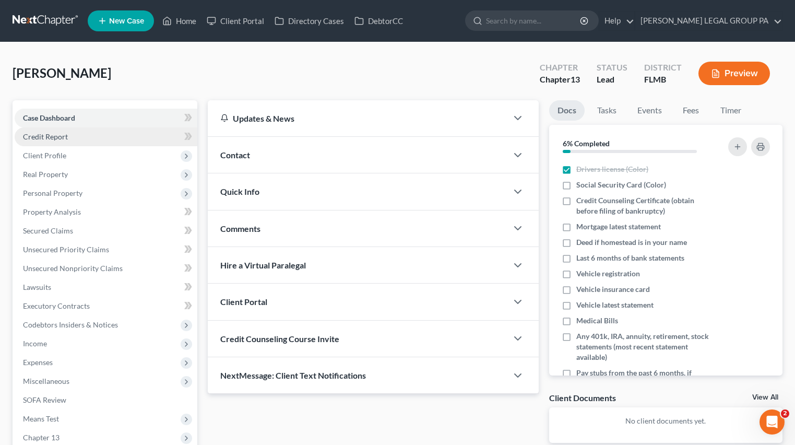
click at [50, 140] on span "Credit Report" at bounding box center [45, 136] width 45 height 9
